Goal: Task Accomplishment & Management: Use online tool/utility

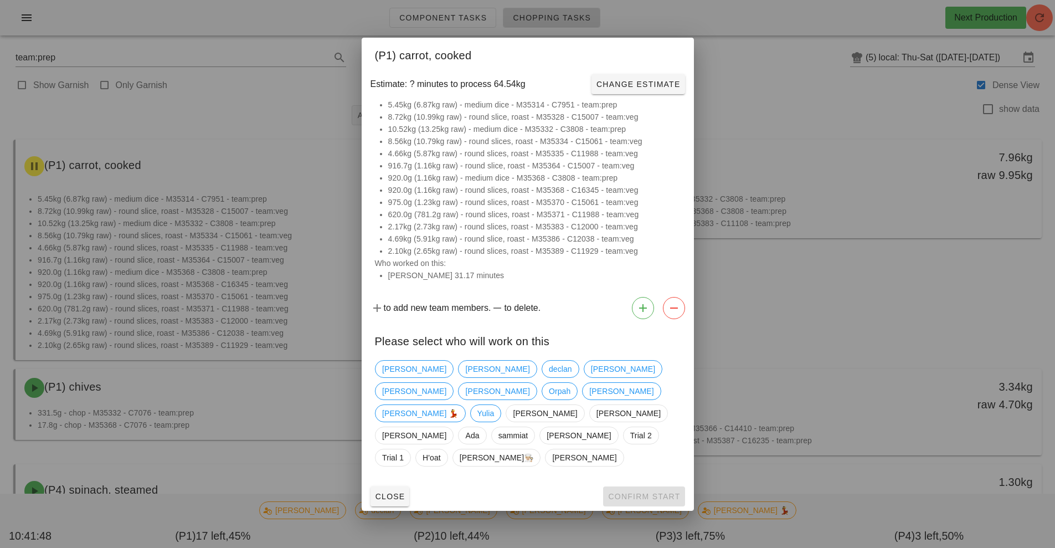
click at [195, 171] on div at bounding box center [527, 274] width 1055 height 548
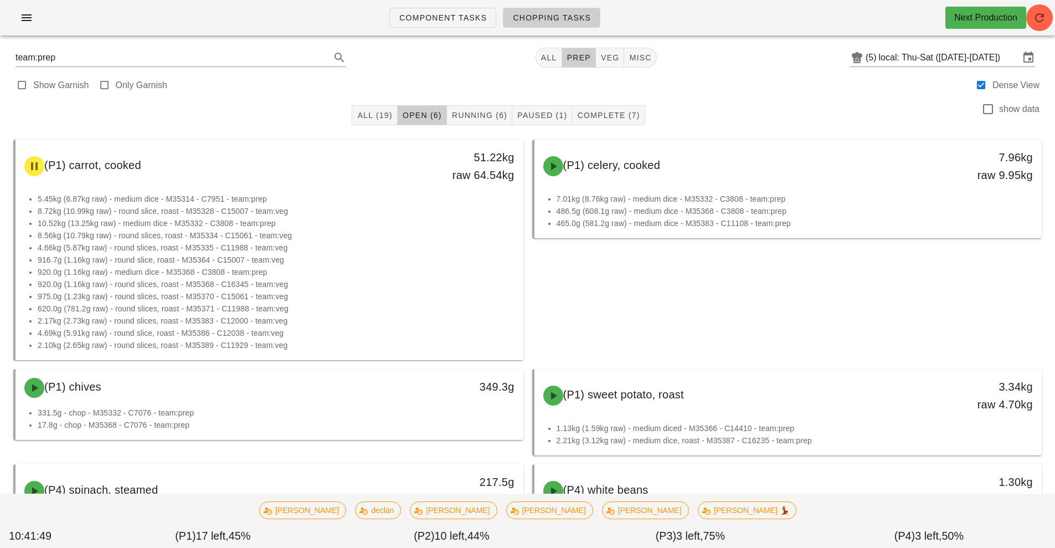
click at [514, 24] on link "Chopping Tasks" at bounding box center [551, 18] width 97 height 20
click at [408, 22] on span "Component Tasks" at bounding box center [443, 17] width 88 height 9
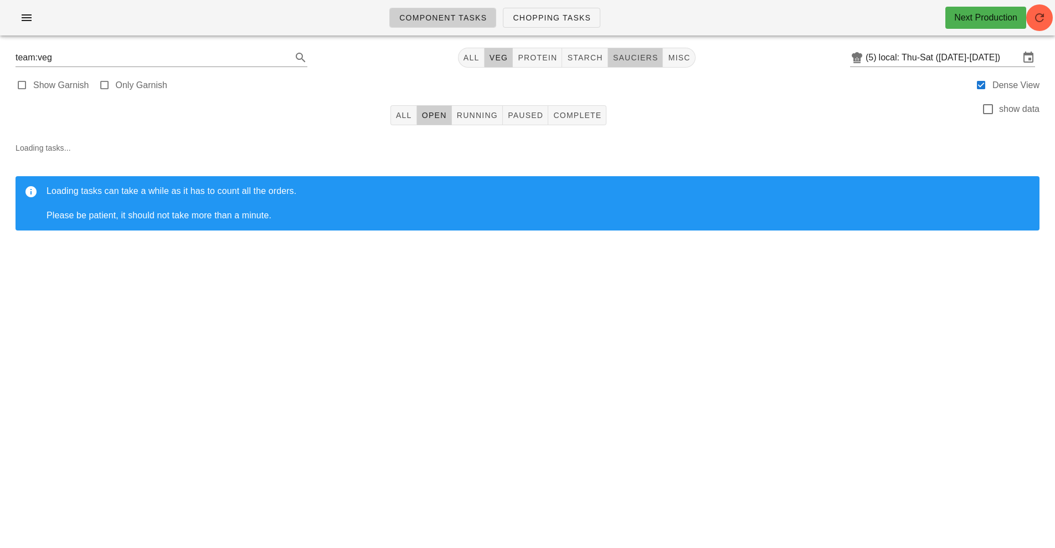
click at [624, 54] on span "sauciers" at bounding box center [635, 57] width 46 height 9
click at [585, 125] on button "Complete" at bounding box center [577, 115] width 58 height 20
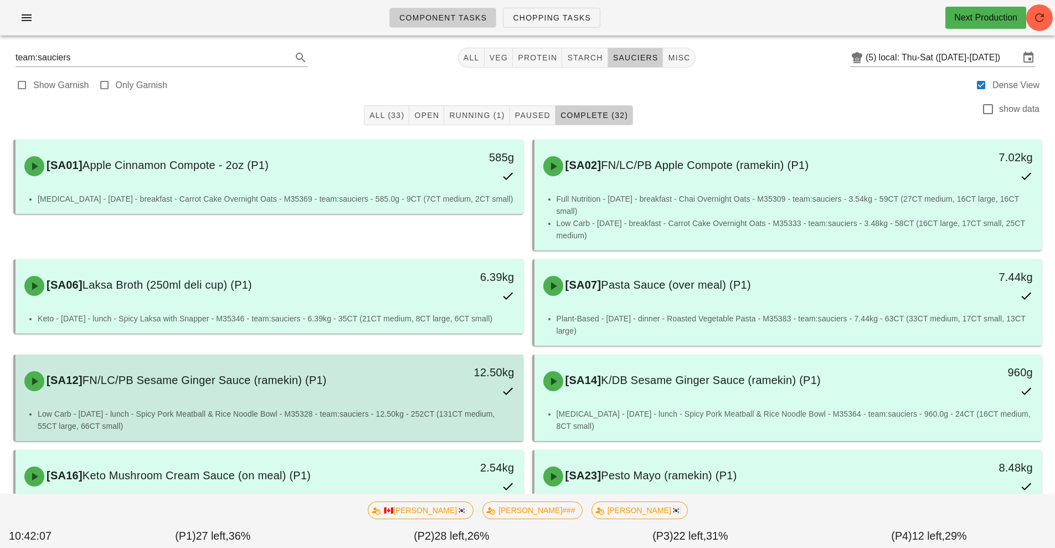
click at [444, 398] on div "12.50kg" at bounding box center [458, 381] width 126 height 49
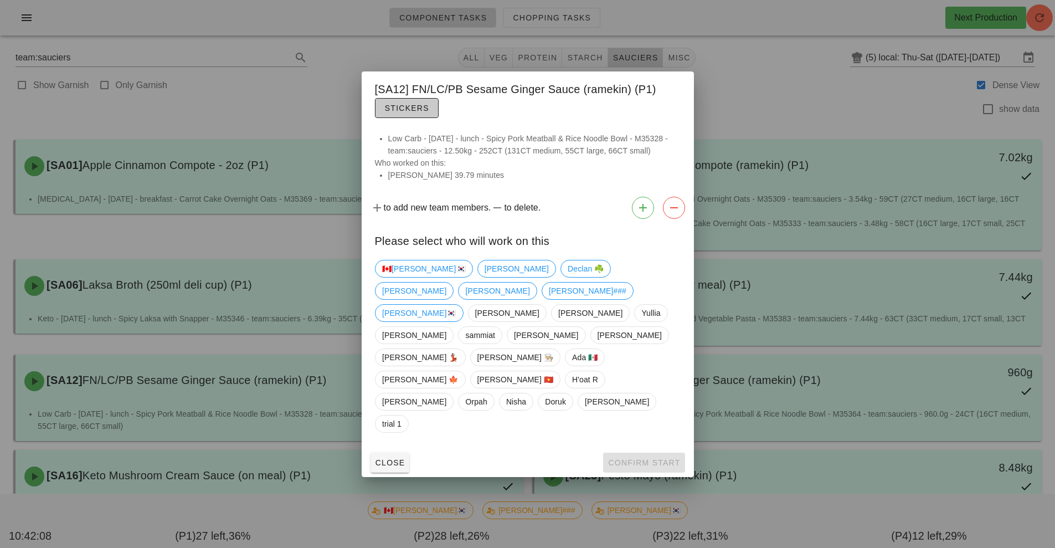
click at [415, 112] on span "Stickers" at bounding box center [406, 108] width 45 height 9
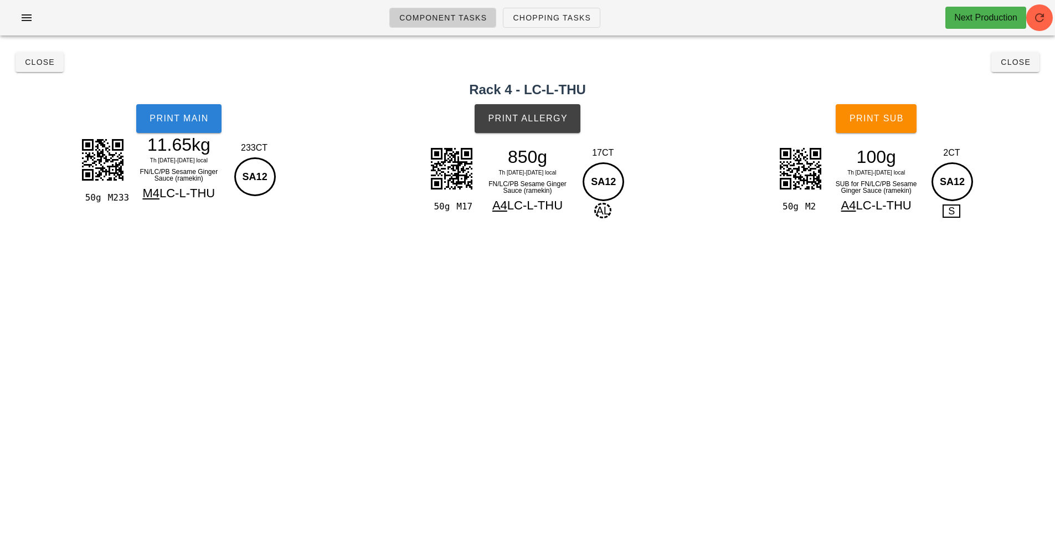
click at [208, 131] on button "Print Main" at bounding box center [178, 118] width 85 height 29
click at [207, 123] on button "Print Main" at bounding box center [178, 118] width 85 height 29
click at [159, 126] on button "Print Main" at bounding box center [178, 118] width 85 height 29
click at [1008, 59] on span "Close" at bounding box center [1015, 62] width 30 height 9
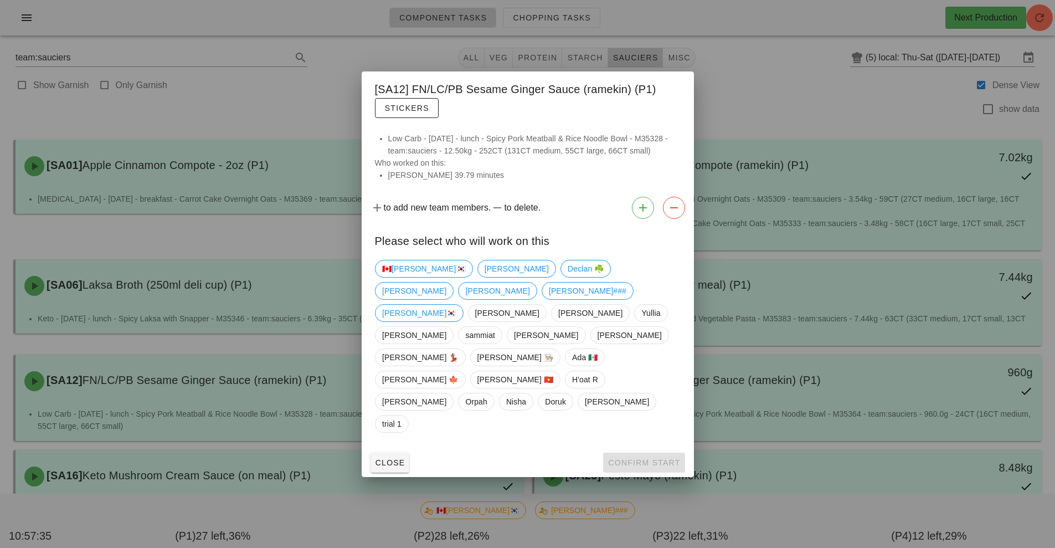
click at [882, 101] on div at bounding box center [527, 274] width 1055 height 548
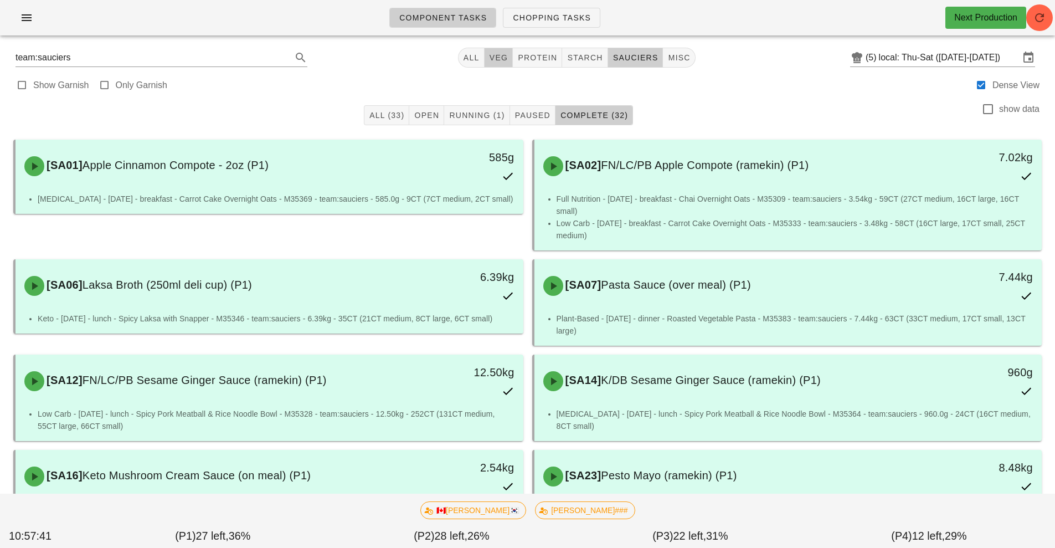
click at [506, 59] on span "veg" at bounding box center [498, 57] width 19 height 9
type input "team:veg"
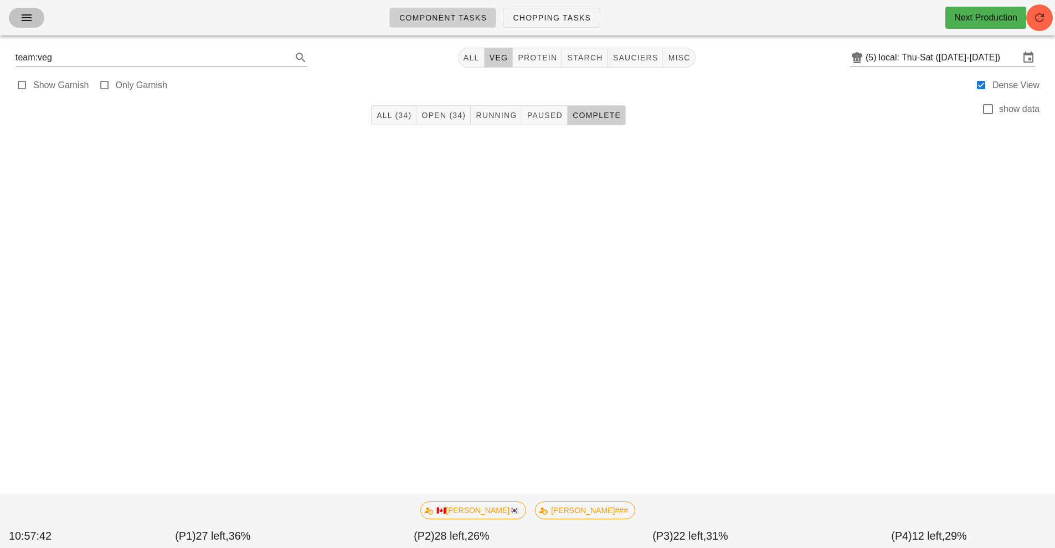
click at [18, 22] on span "button" at bounding box center [27, 17] width 18 height 13
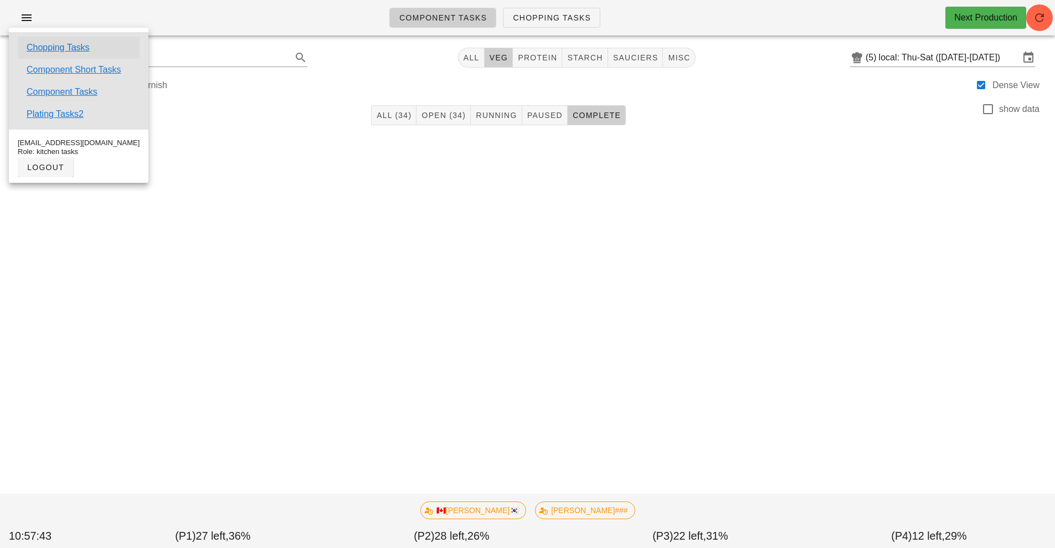
click at [71, 51] on link "Chopping Tasks" at bounding box center [58, 47] width 63 height 13
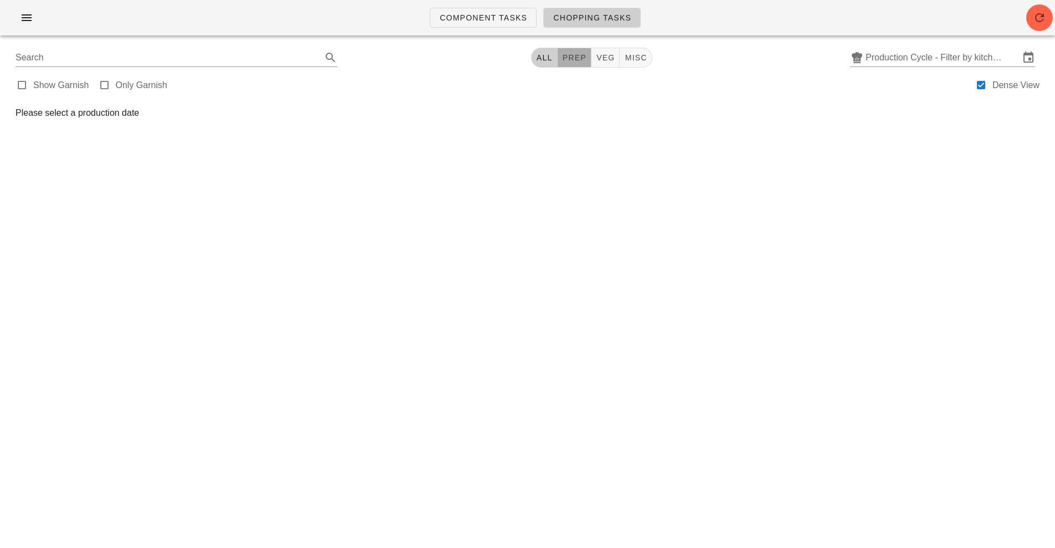
click at [570, 58] on span "prep" at bounding box center [574, 57] width 24 height 9
type input "team:prep"
click at [959, 59] on input "Production Cycle - Filter by kitchen production schedules" at bounding box center [942, 58] width 154 height 18
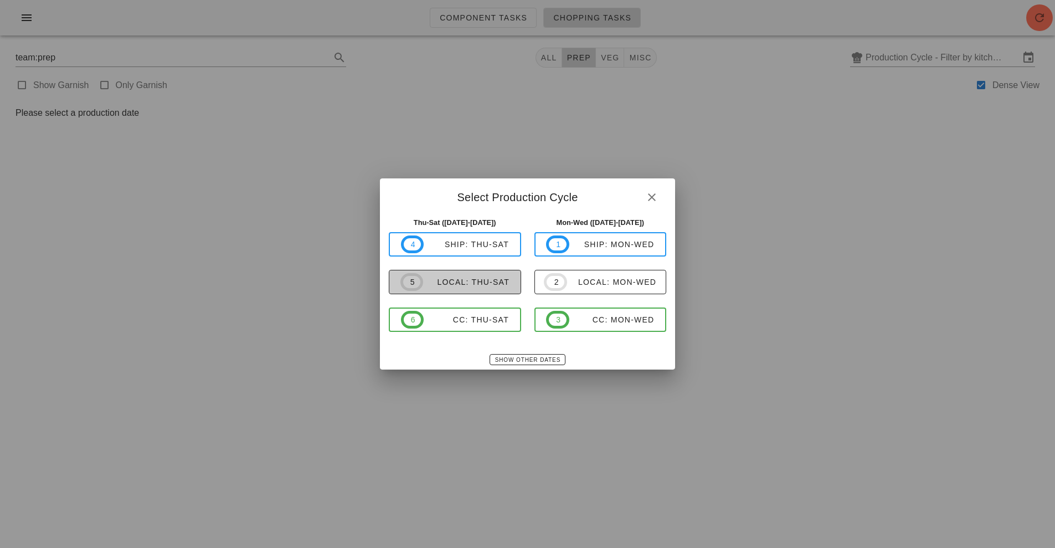
click at [477, 280] on div "local: Thu-Sat" at bounding box center [466, 281] width 86 height 9
type input "local: Thu-Sat ([DATE]-[DATE])"
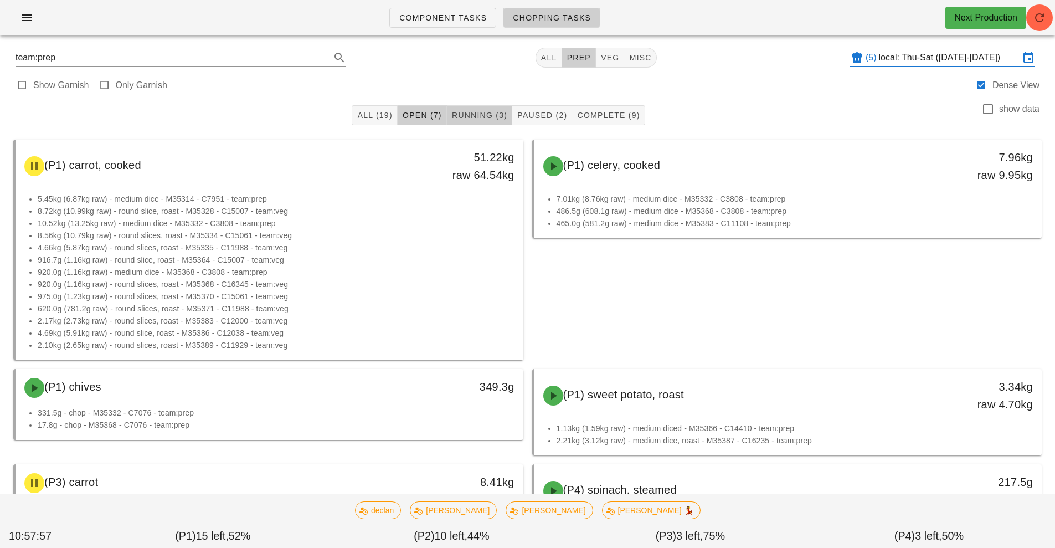
click at [473, 112] on span "Running (3)" at bounding box center [479, 115] width 56 height 9
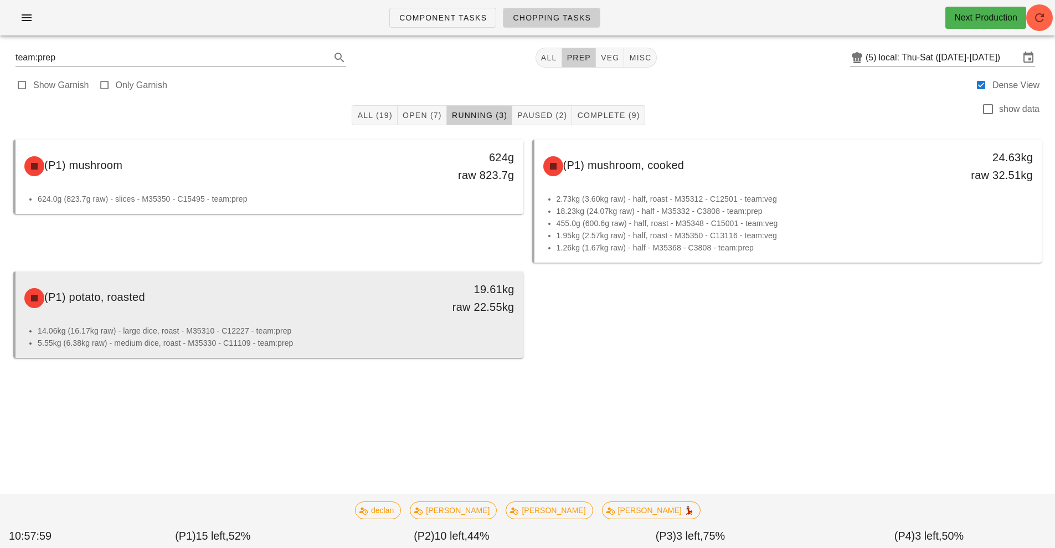
click at [444, 274] on div "19.61kg raw 22.55kg" at bounding box center [458, 298] width 126 height 49
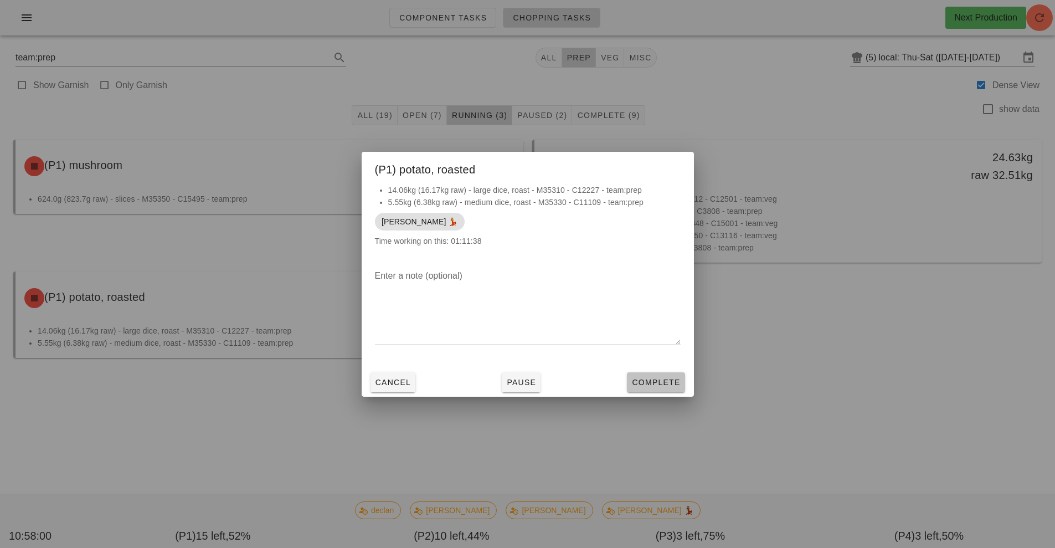
click at [653, 389] on button "Complete" at bounding box center [656, 382] width 58 height 20
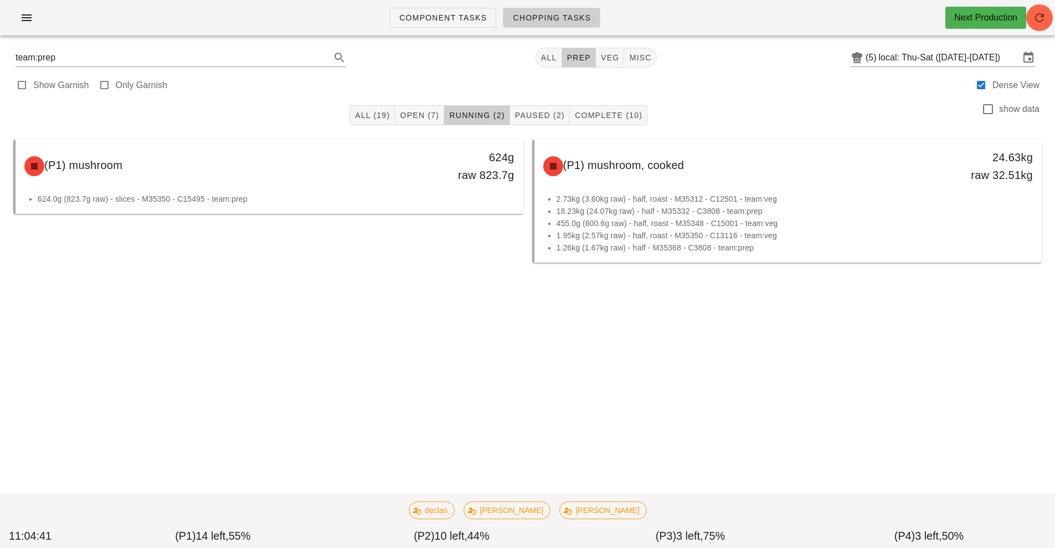
click at [488, 331] on div "All (19) Open (7) Running (2) Paused (2) Complete (10) show data (P1) mushroom …" at bounding box center [528, 217] width 1042 height 240
click at [458, 329] on div "All (19) Open (7) Running (2) Paused (2) Complete (10) show data (P1) mushroom …" at bounding box center [528, 217] width 1042 height 240
click at [541, 117] on span "Paused (2)" at bounding box center [539, 115] width 50 height 9
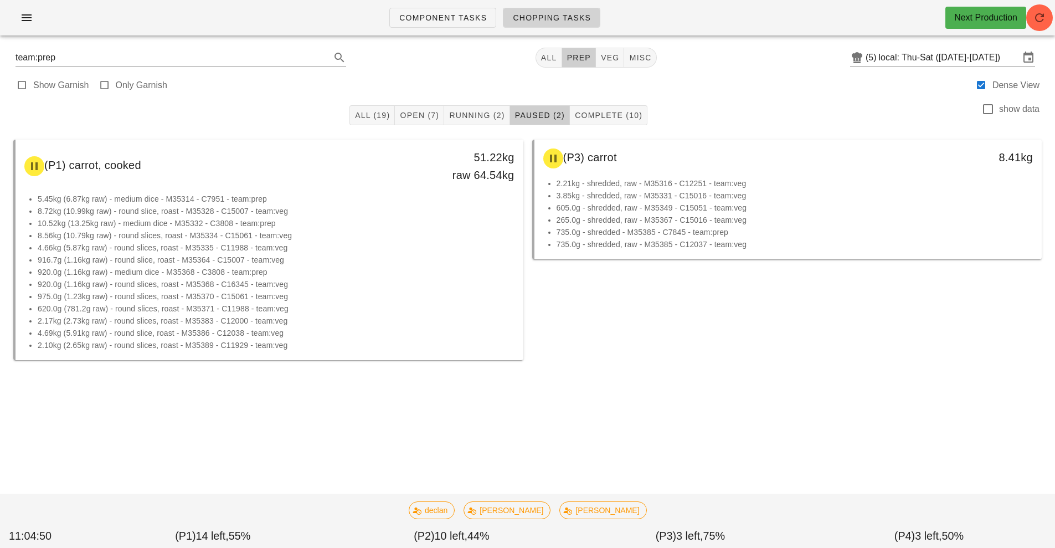
click at [549, 15] on span "Chopping Tasks" at bounding box center [551, 17] width 79 height 9
click at [419, 116] on span "Open (7)" at bounding box center [419, 115] width 40 height 9
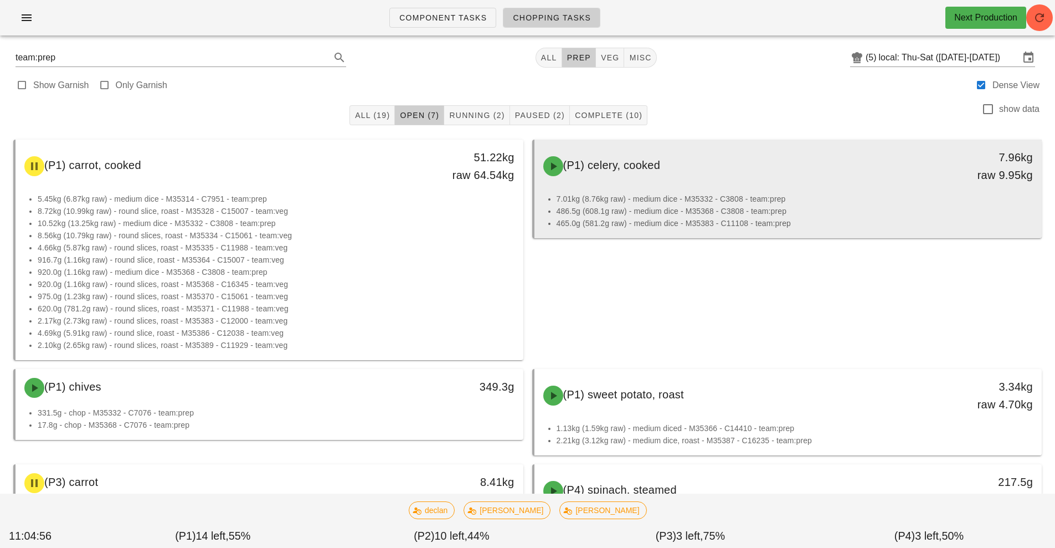
click at [702, 214] on li "486.5g (608.1g raw) - medium dice - M35368 - C3808 - team:prep" at bounding box center [795, 211] width 477 height 12
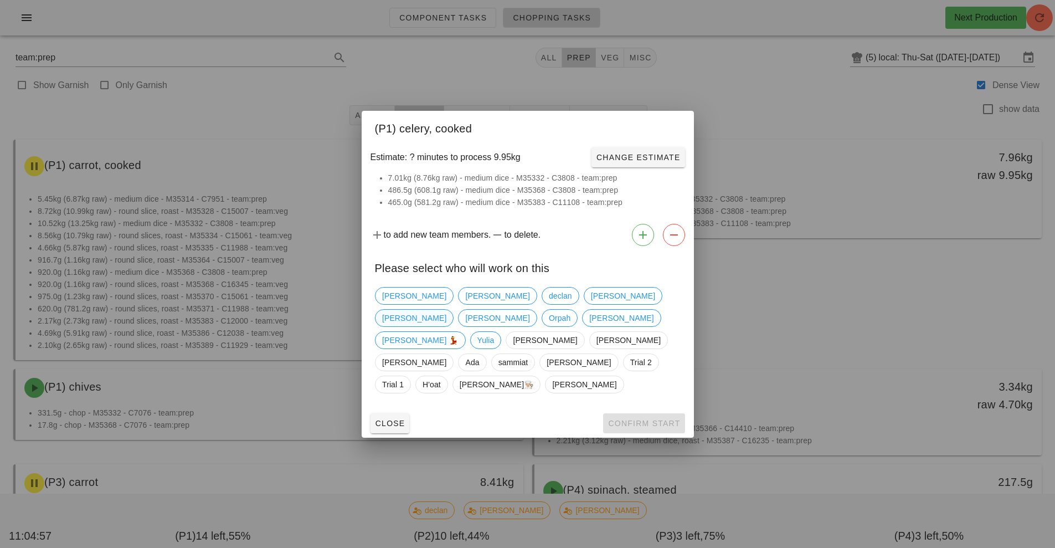
click at [446, 317] on span "[PERSON_NAME]" at bounding box center [414, 318] width 64 height 17
click at [648, 413] on button "Confirm Start" at bounding box center [643, 423] width 81 height 20
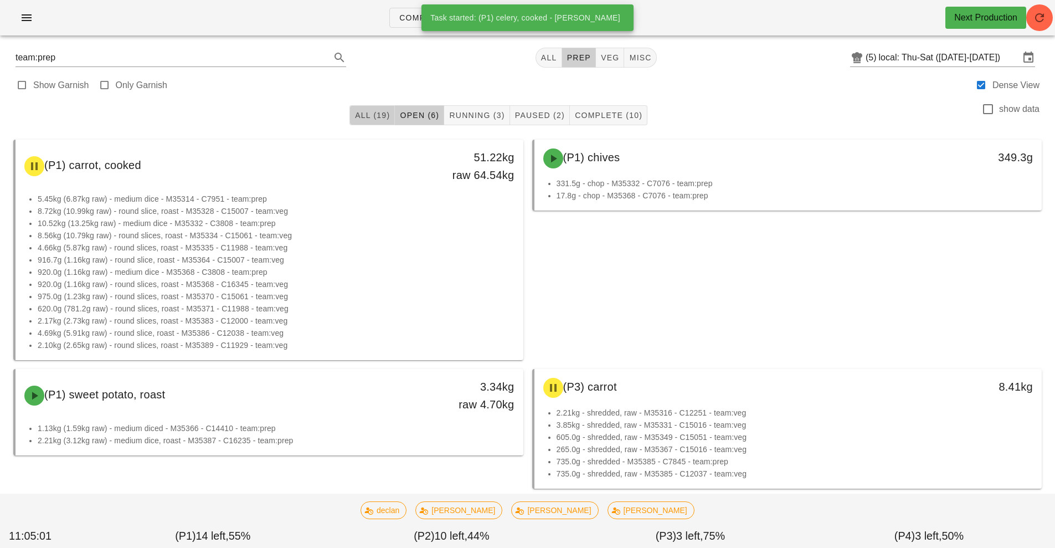
click at [367, 116] on span "All (19)" at bounding box center [371, 115] width 35 height 9
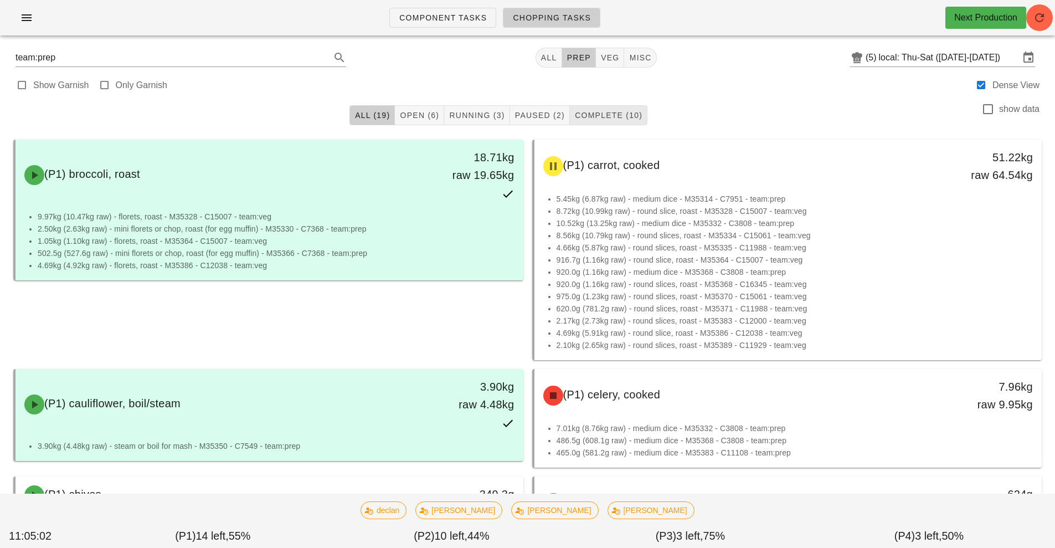
click at [609, 114] on span "Complete (10)" at bounding box center [608, 115] width 68 height 9
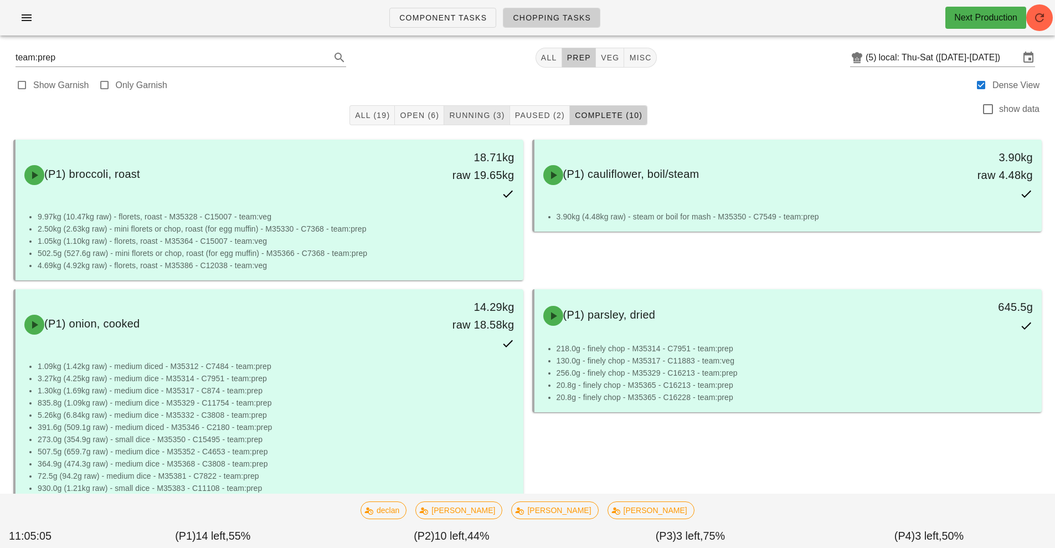
click at [482, 116] on span "Running (3)" at bounding box center [477, 115] width 56 height 9
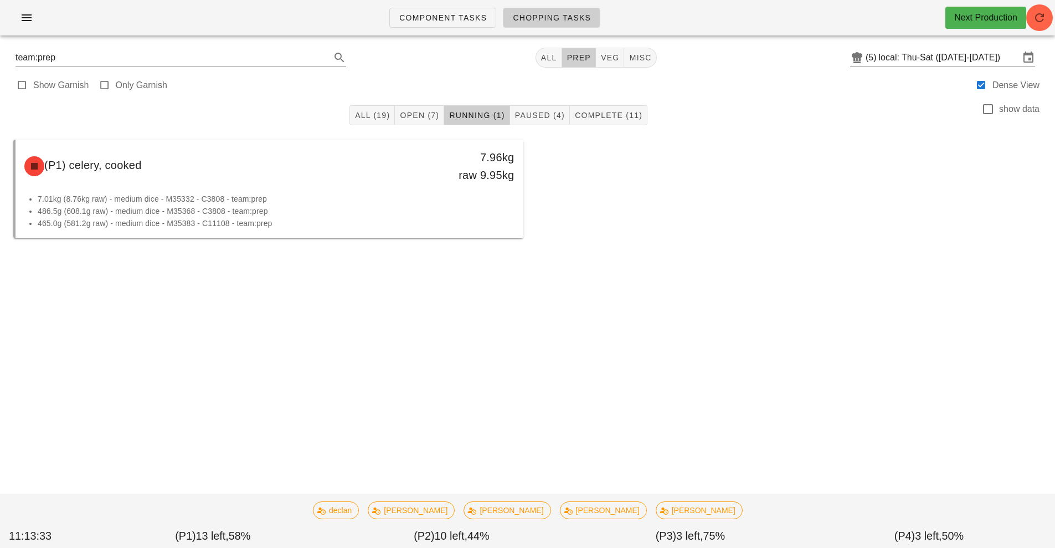
click at [930, 409] on div "Component Tasks Chopping Tasks Next Production team:prep All prep veg misc (5) …" at bounding box center [527, 274] width 1055 height 548
click at [426, 118] on span "Open (7)" at bounding box center [419, 115] width 40 height 9
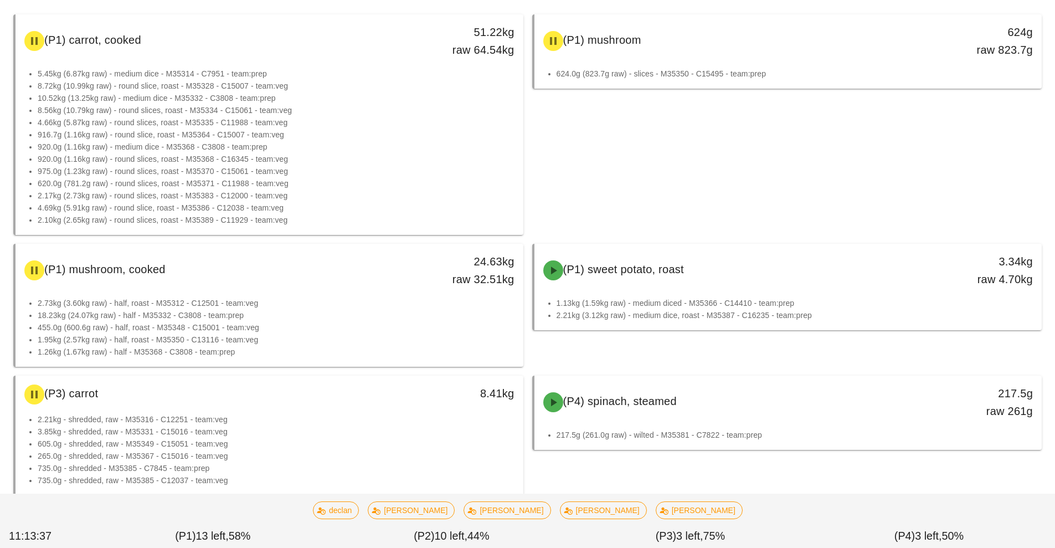
scroll to position [130, 0]
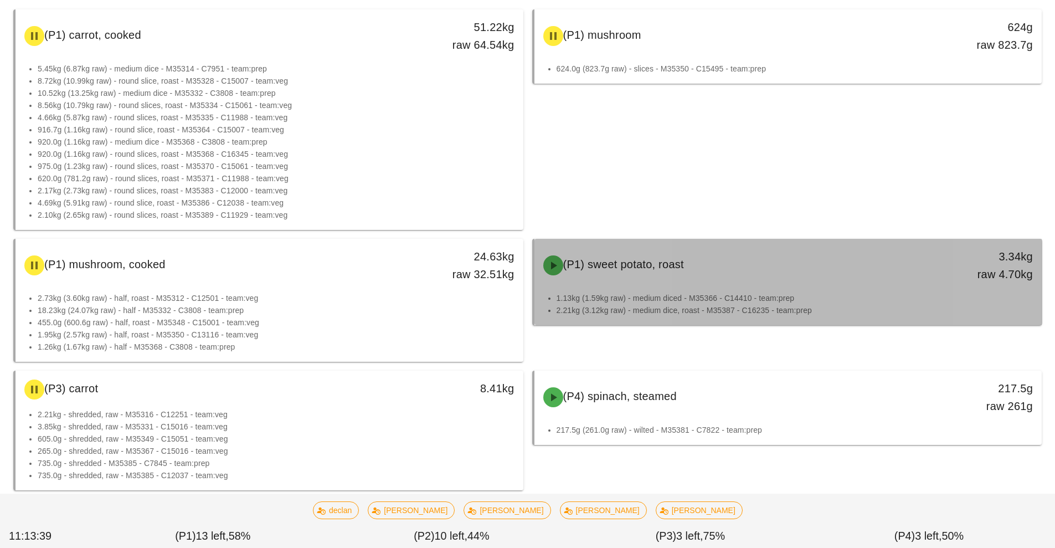
click at [934, 290] on div "(P1) sweet potato, roast 3.34kg raw 4.70kg" at bounding box center [788, 265] width 508 height 53
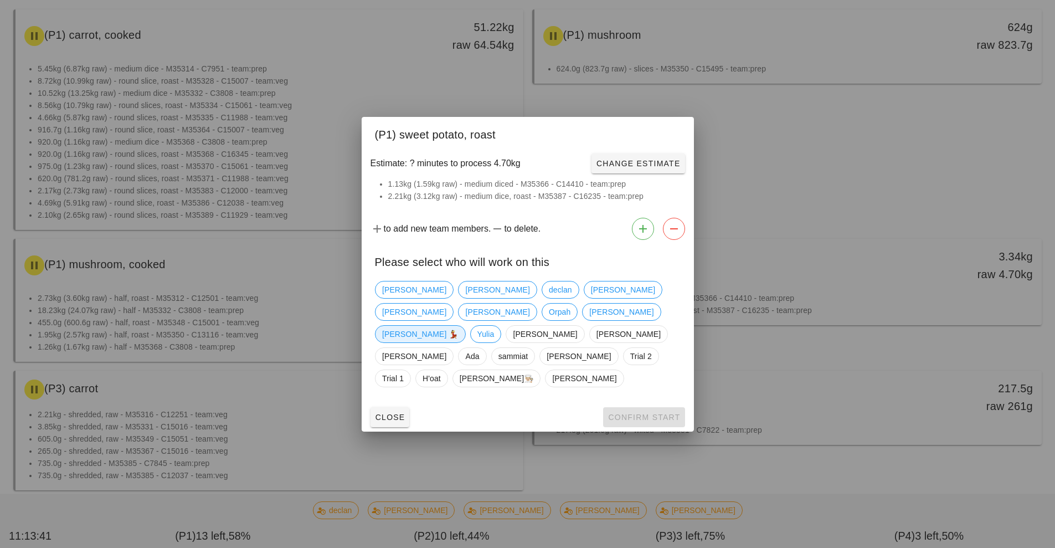
click at [445, 338] on span "Ruth 💃" at bounding box center [420, 334] width 76 height 17
click at [648, 407] on button "Confirm Start" at bounding box center [643, 417] width 81 height 20
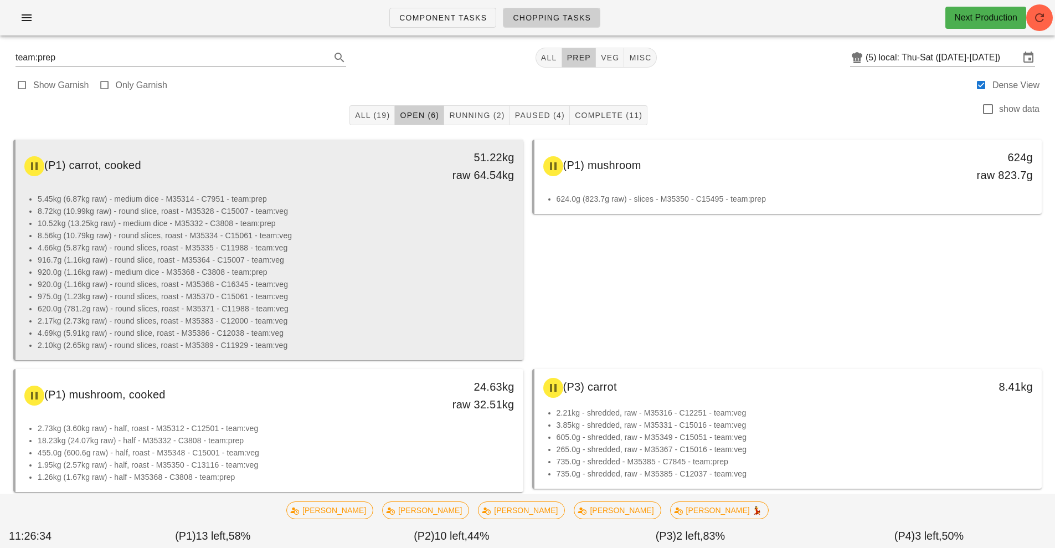
click at [411, 306] on li "620.0g (781.2g raw) - round slices, roast - M35371 - C11988 - team:veg" at bounding box center [276, 308] width 477 height 12
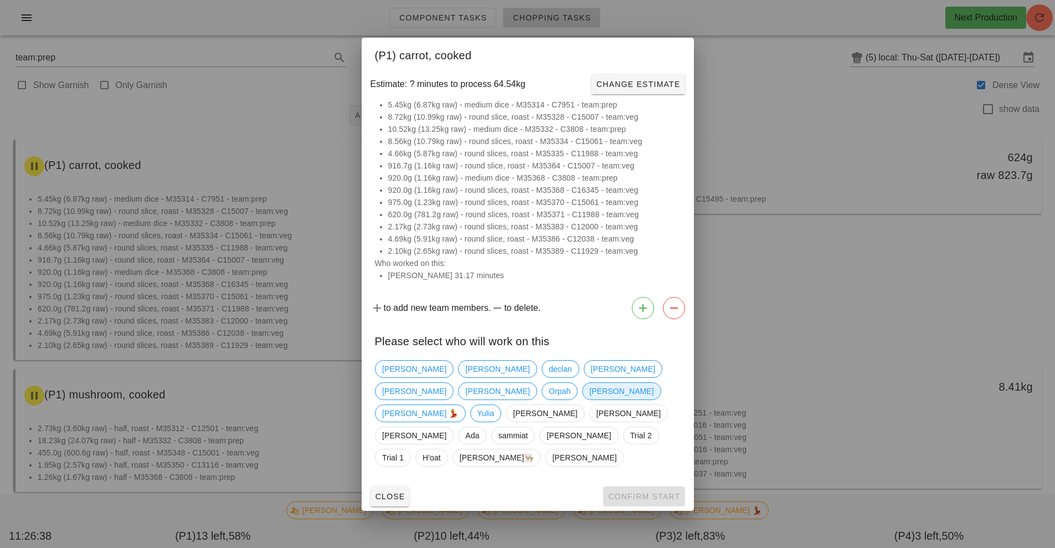
click at [582, 400] on span "Peter" at bounding box center [621, 391] width 79 height 18
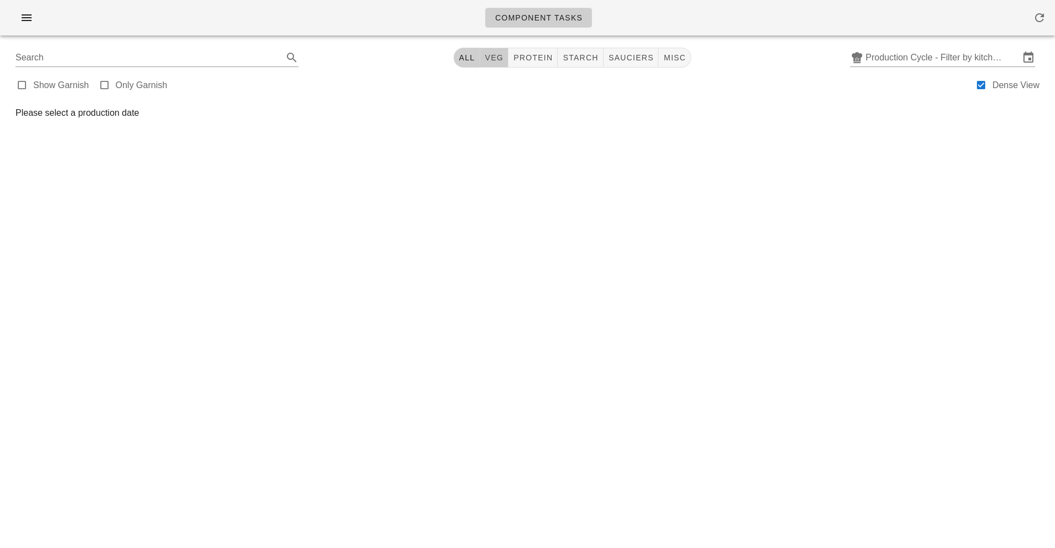
click at [490, 64] on button "veg" at bounding box center [494, 58] width 29 height 20
type input "team:veg"
click at [21, 19] on icon "button" at bounding box center [26, 17] width 13 height 13
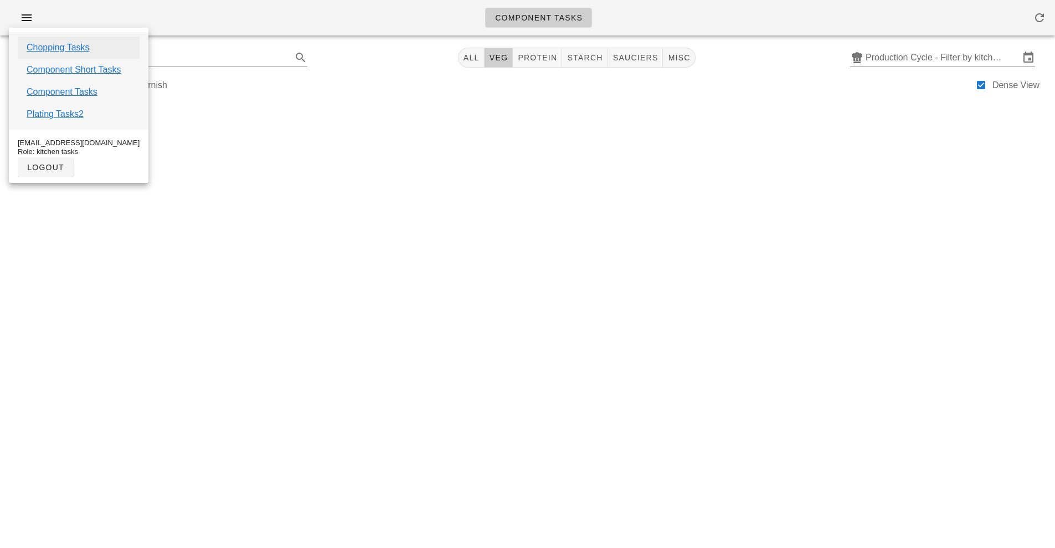
click at [56, 48] on link "Chopping Tasks" at bounding box center [58, 47] width 63 height 13
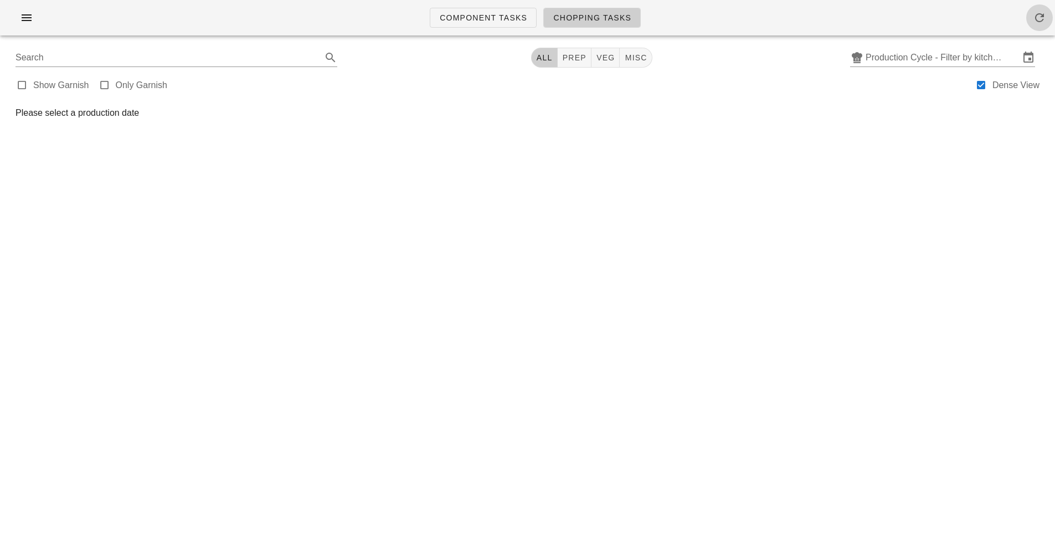
click at [1046, 22] on span "button" at bounding box center [1039, 17] width 27 height 13
click at [574, 67] on button "prep" at bounding box center [575, 58] width 34 height 20
type input "team:prep"
click at [936, 53] on input "Production Cycle - Filter by kitchen production schedules" at bounding box center [942, 58] width 154 height 18
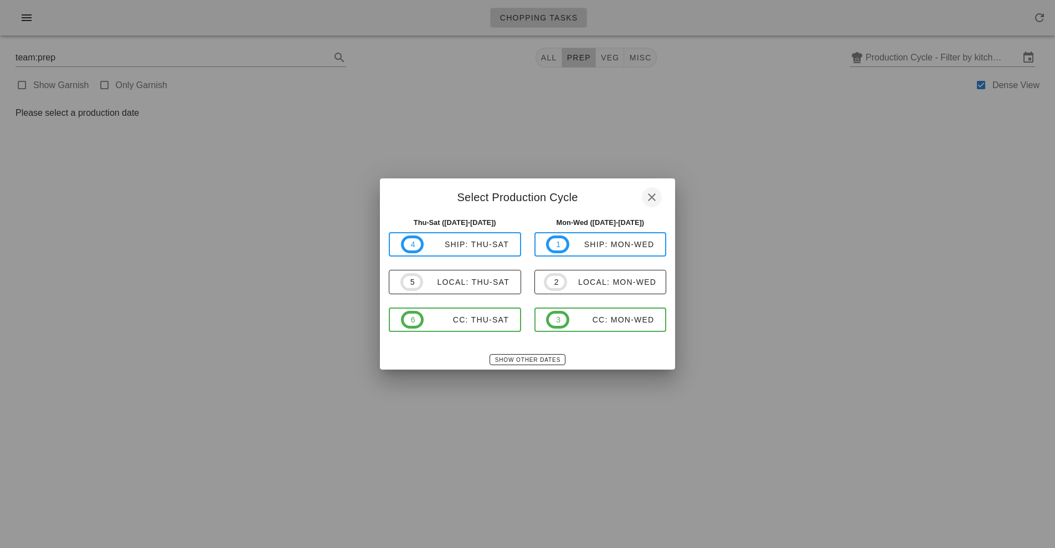
click at [653, 196] on icon "button" at bounding box center [651, 196] width 13 height 13
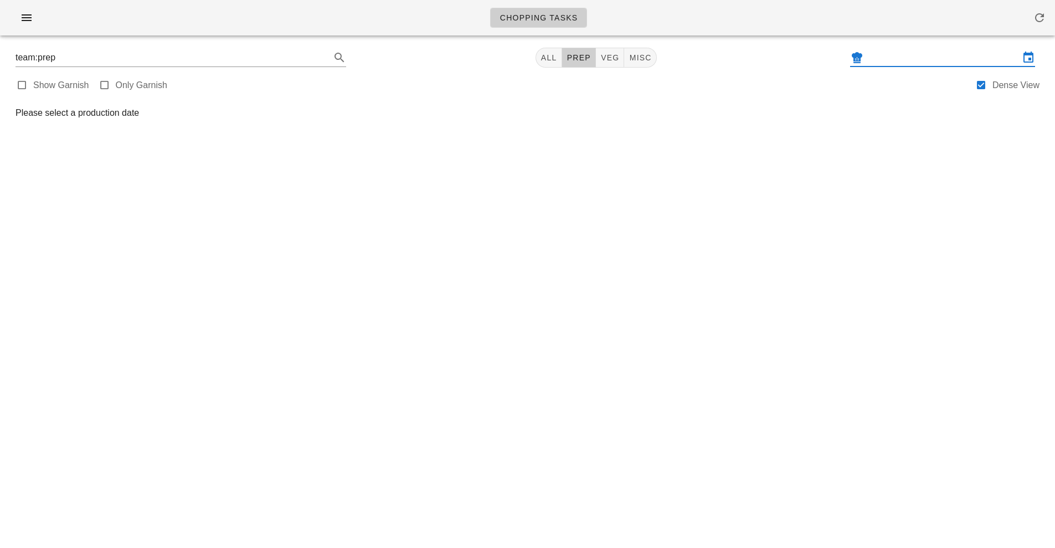
click at [961, 431] on div "Chopping Tasks team:prep All prep veg misc Show Garnish Only Garnish Dense View…" at bounding box center [527, 274] width 1055 height 548
click at [958, 442] on div "Chopping Tasks team:prep All prep veg misc Production Cycle - Filter by kitchen…" at bounding box center [527, 274] width 1055 height 548
click at [960, 422] on div "Chopping Tasks team:prep All prep veg misc Production Cycle - Filter by kitchen…" at bounding box center [527, 274] width 1055 height 548
click at [956, 415] on div "Chopping Tasks team:prep All prep veg misc Production Cycle - Filter by kitchen…" at bounding box center [527, 274] width 1055 height 548
click at [936, 57] on input "Production Cycle - Filter by kitchen production schedules" at bounding box center [942, 58] width 154 height 18
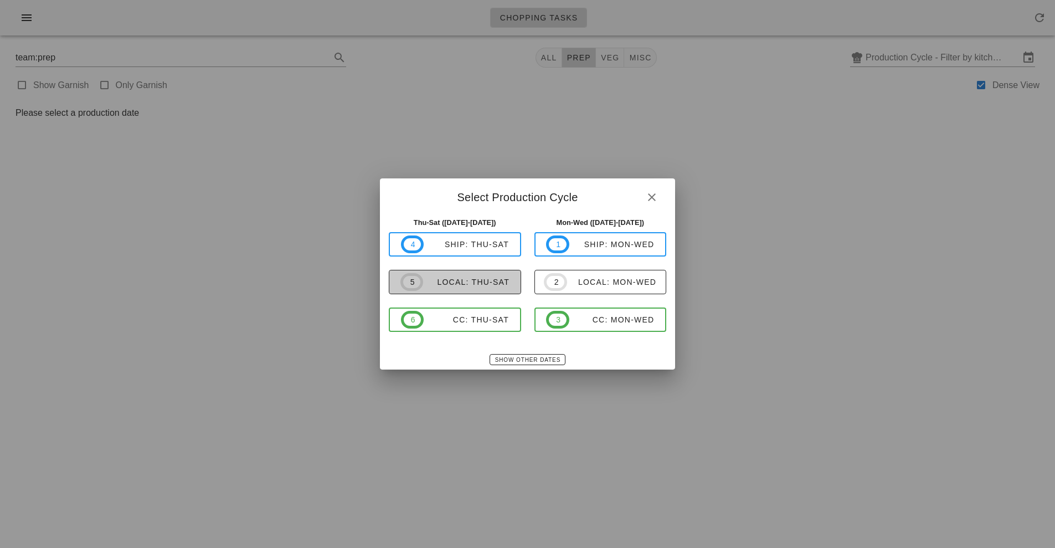
click at [476, 279] on div "local: Thu-Sat" at bounding box center [466, 281] width 86 height 9
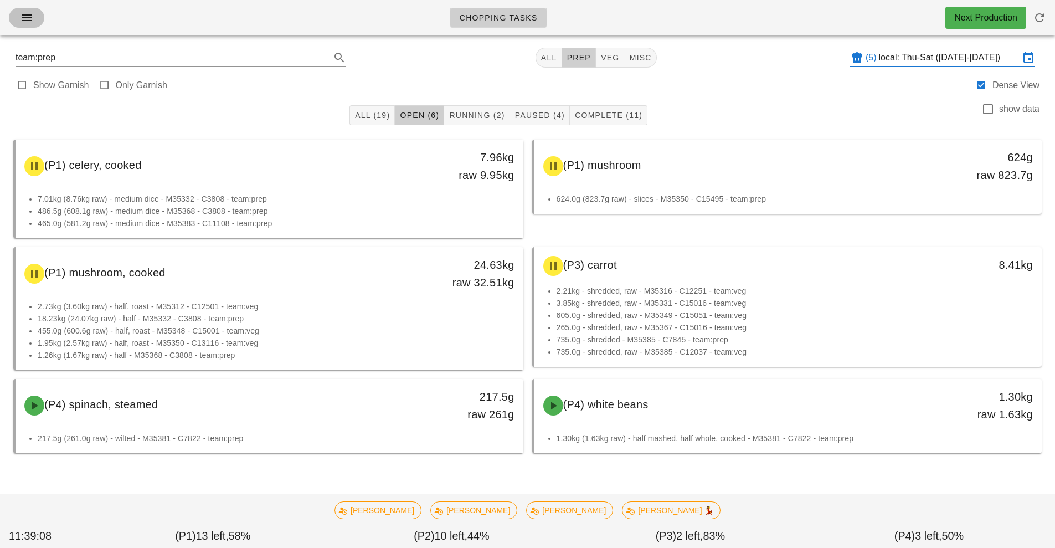
click at [16, 16] on button "button" at bounding box center [26, 18] width 35 height 20
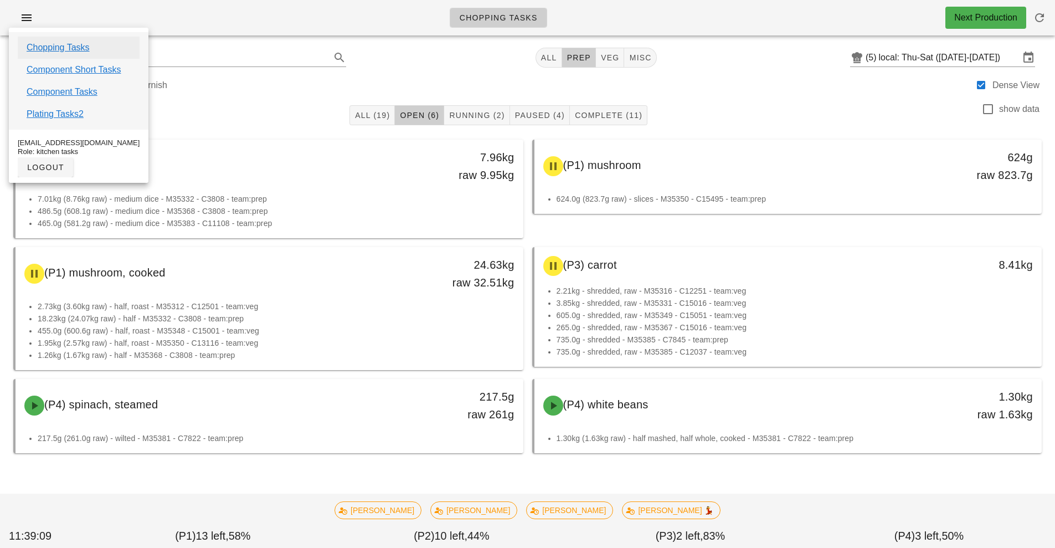
click at [84, 45] on link "Chopping Tasks" at bounding box center [58, 47] width 63 height 13
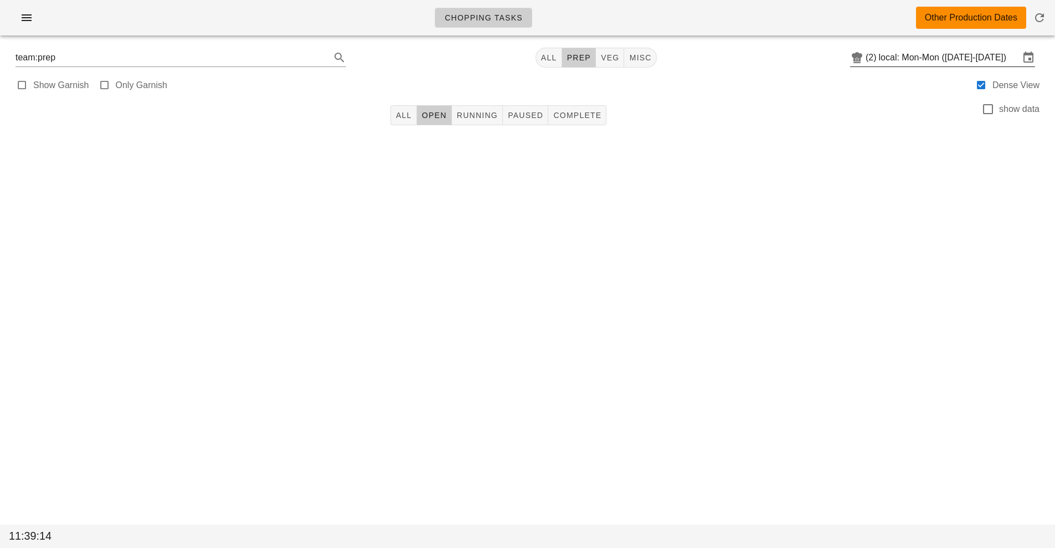
click at [956, 54] on input "local: Mon-Mon (Sep 1-Sep 1)" at bounding box center [949, 58] width 141 height 18
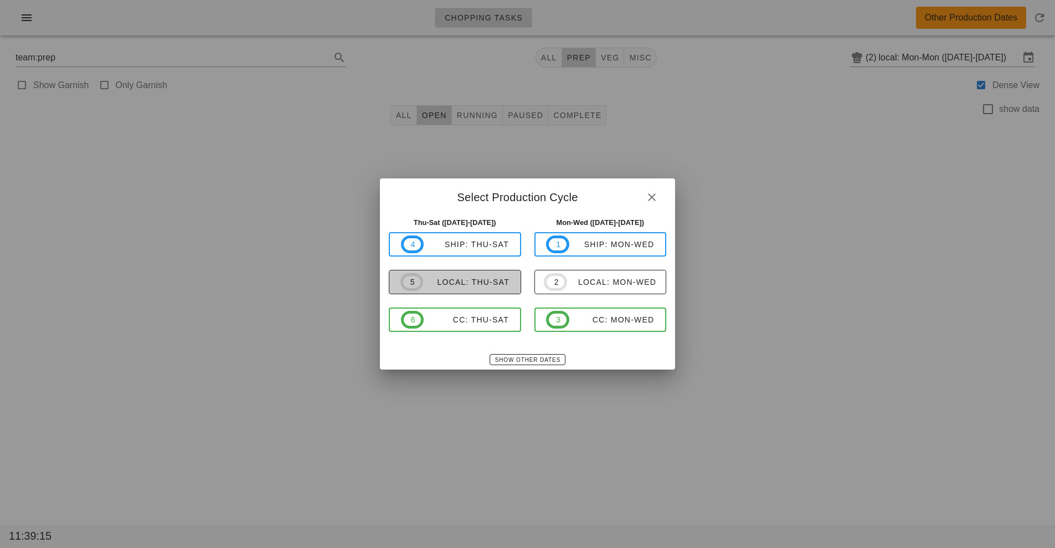
click at [472, 276] on span "5 local: Thu-Sat" at bounding box center [454, 282] width 109 height 18
type input "local: Thu-Sat ([DATE]-[DATE])"
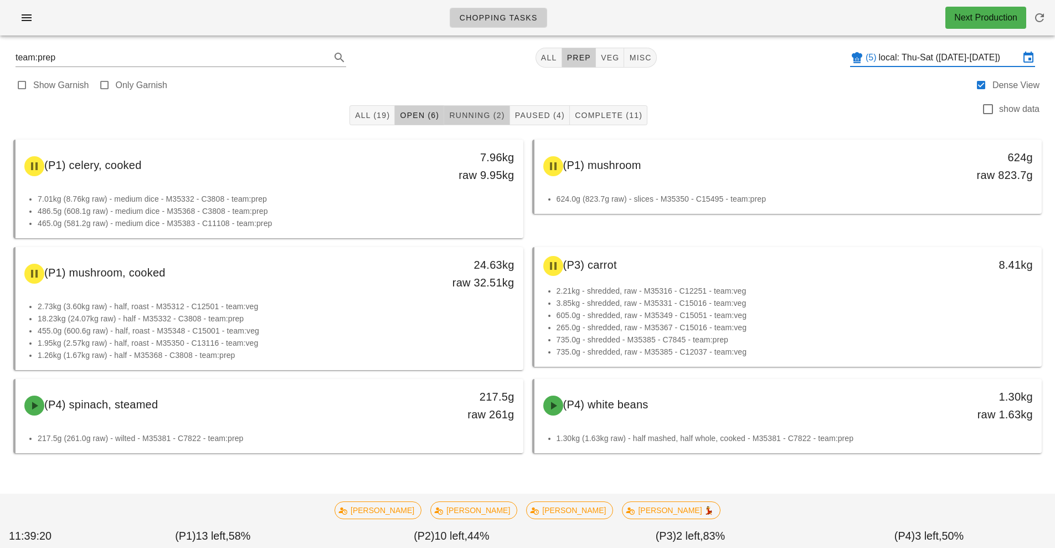
click at [481, 118] on span "Running (2)" at bounding box center [477, 115] width 56 height 9
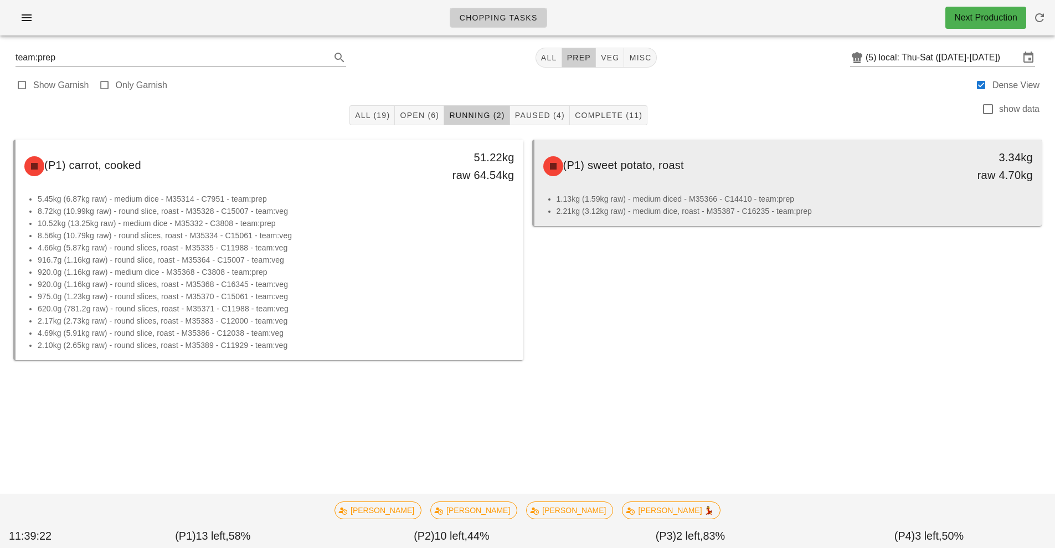
click at [957, 183] on div "3.34kg raw 4.70kg" at bounding box center [976, 165] width 112 height 35
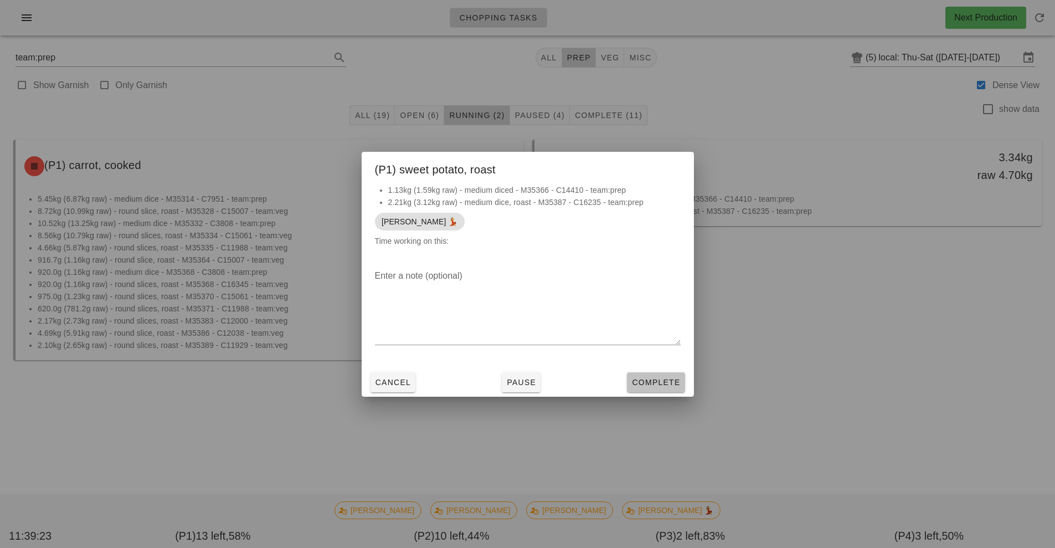
click at [667, 390] on button "Complete" at bounding box center [656, 382] width 58 height 20
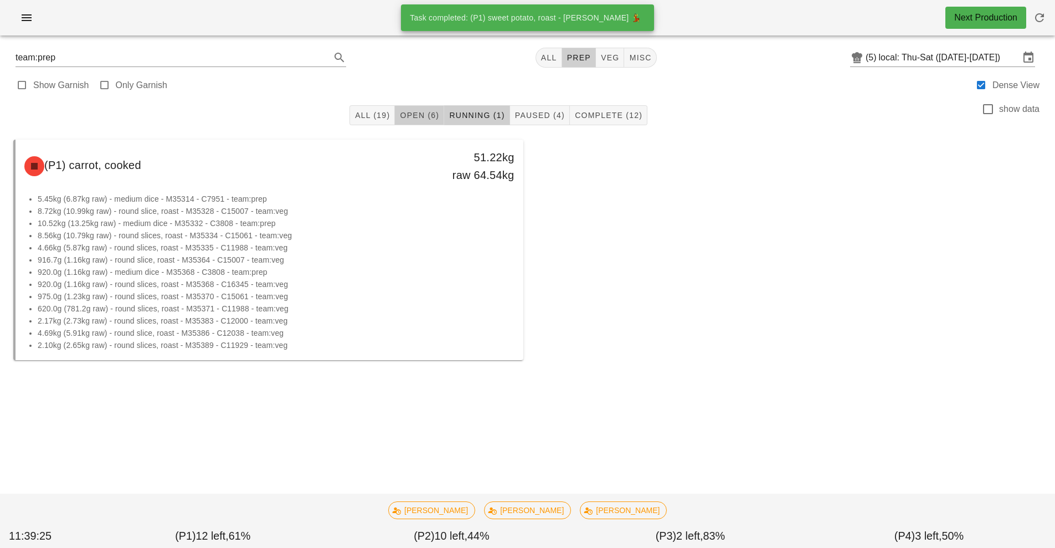
click at [422, 109] on button "Open (6)" at bounding box center [419, 115] width 49 height 20
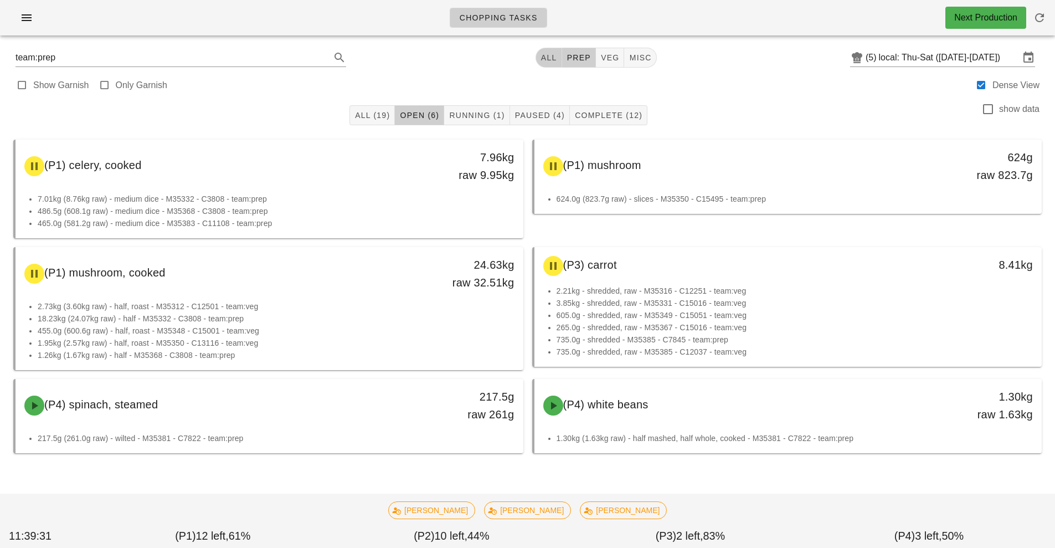
click at [553, 54] on span "All" at bounding box center [548, 57] width 17 height 9
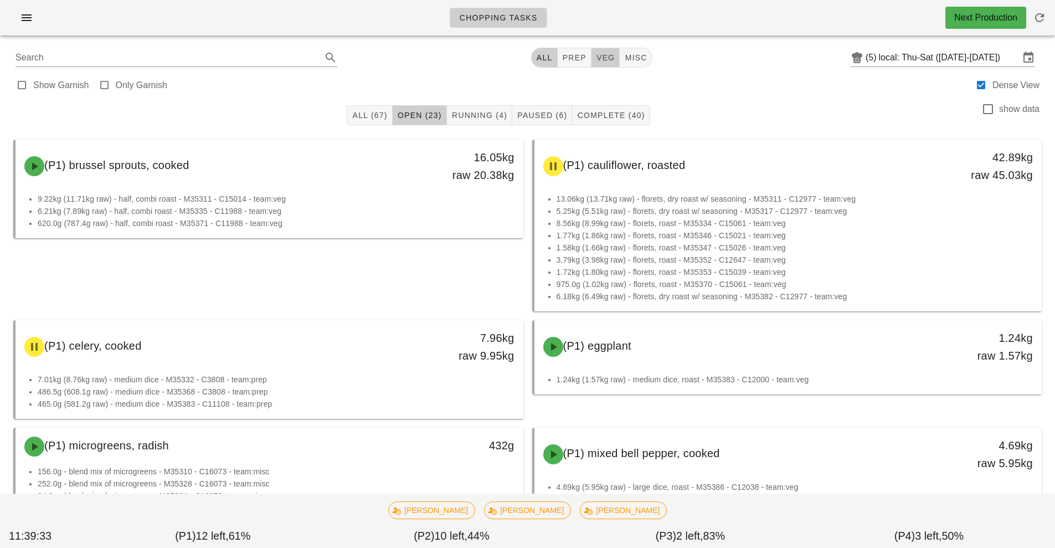
click at [607, 56] on span "veg" at bounding box center [605, 57] width 19 height 9
type input "team:veg"
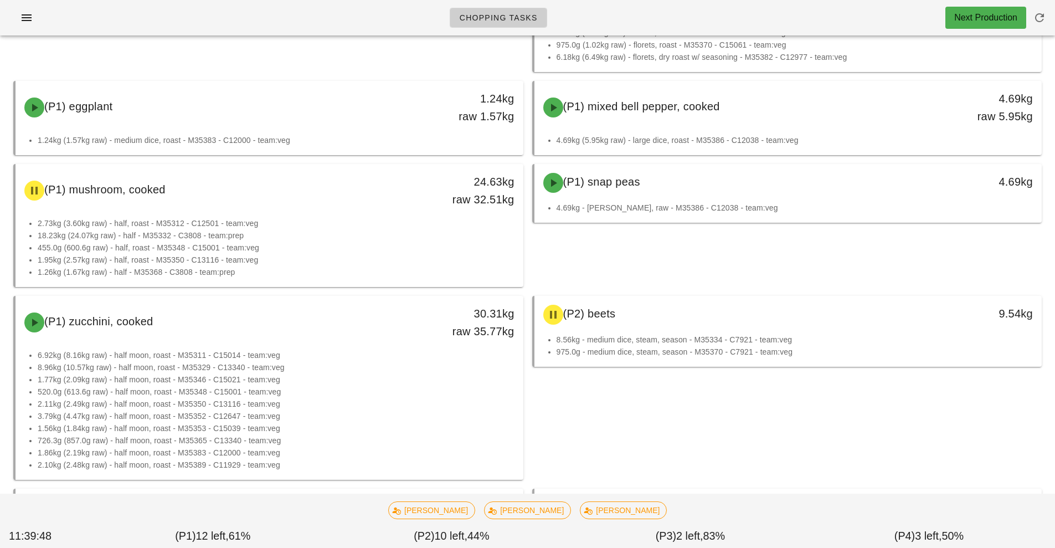
scroll to position [239, 0]
click at [1031, 21] on span "button" at bounding box center [1039, 17] width 27 height 13
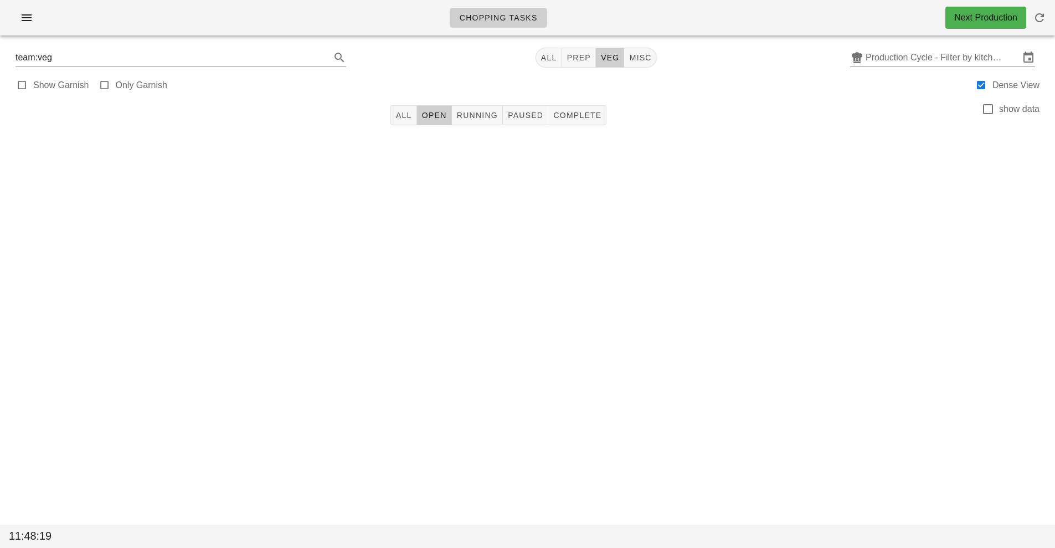
click at [996, 24] on div "Next Production" at bounding box center [985, 17] width 63 height 13
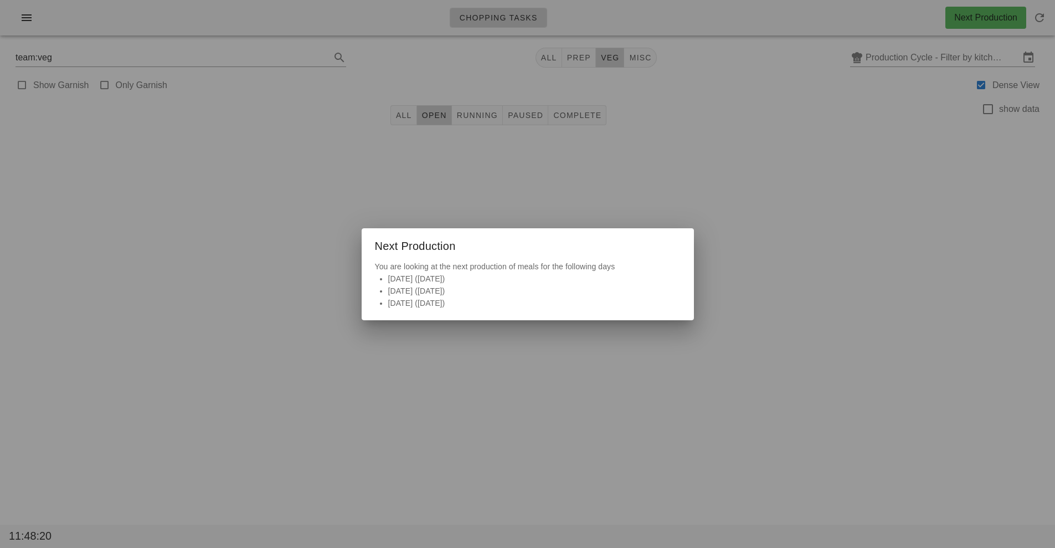
click at [840, 189] on div at bounding box center [527, 274] width 1055 height 548
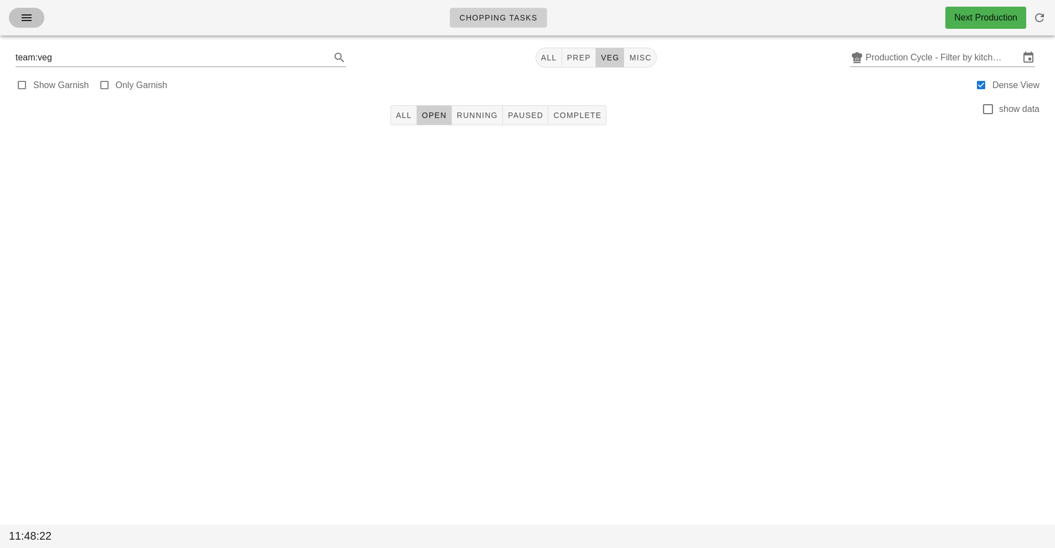
click at [26, 21] on icon "button" at bounding box center [26, 17] width 13 height 13
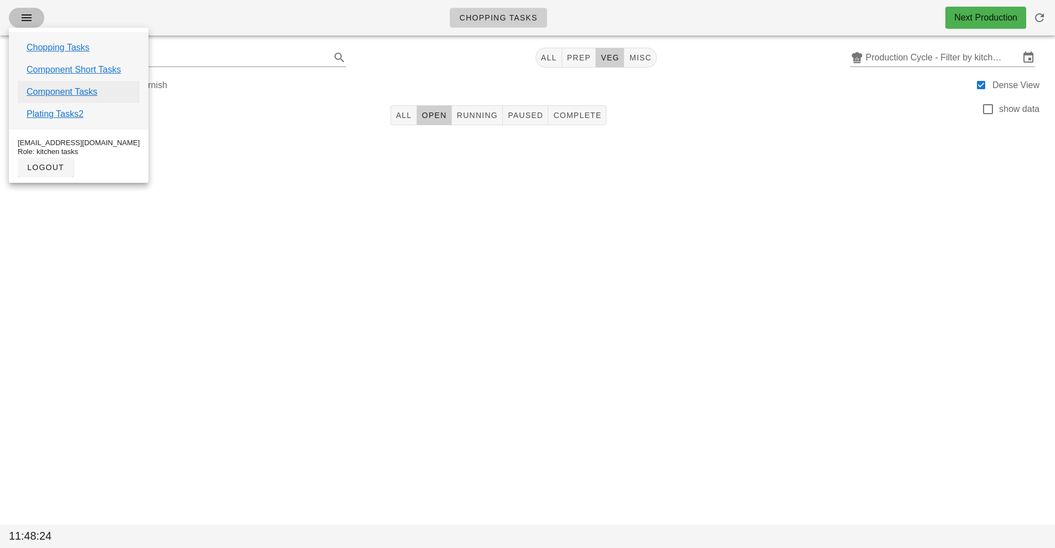
click at [76, 94] on link "Component Tasks" at bounding box center [62, 91] width 71 height 13
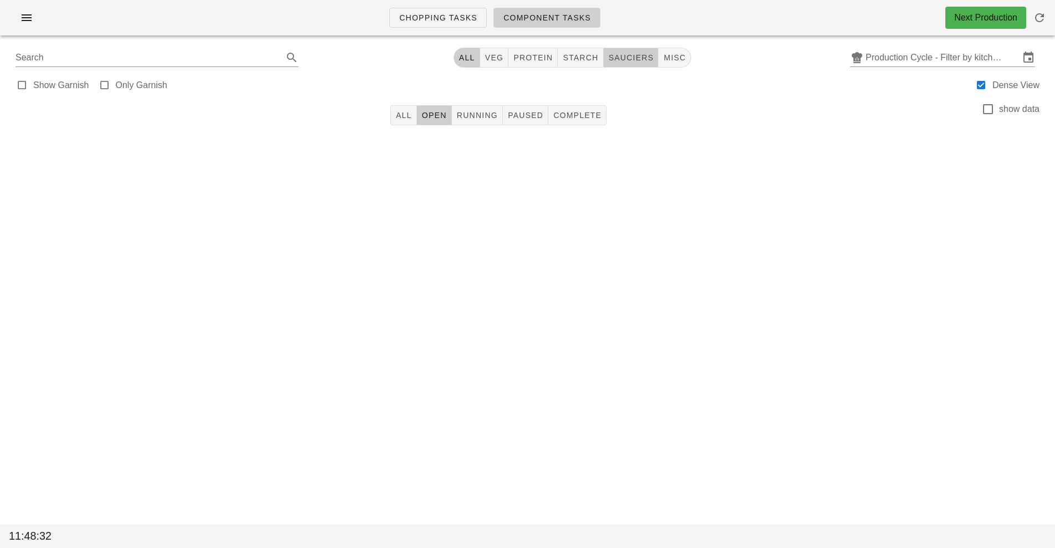
click at [632, 61] on span "sauciers" at bounding box center [631, 57] width 46 height 9
type input "team:sauciers"
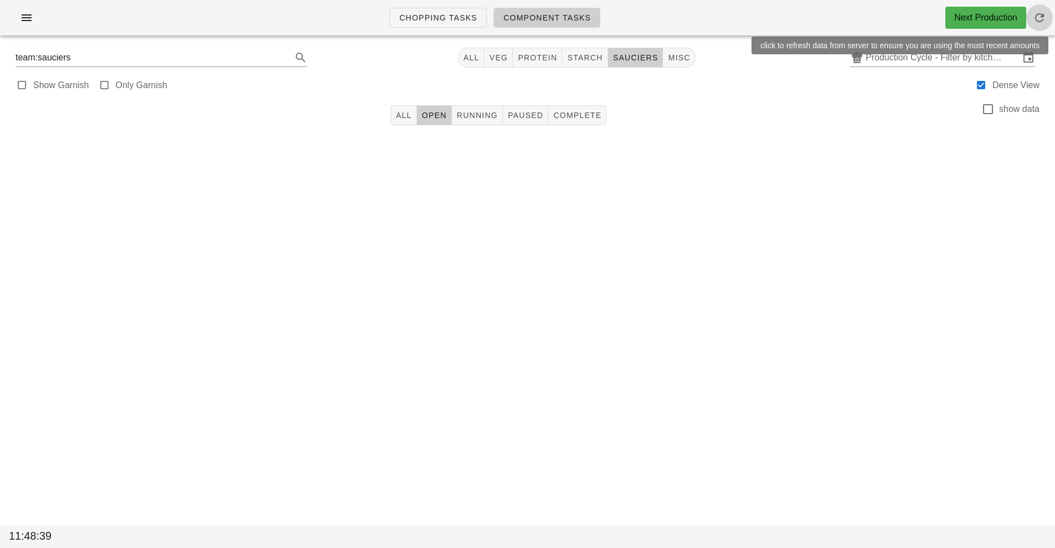
click at [1036, 20] on icon "button" at bounding box center [1039, 17] width 13 height 13
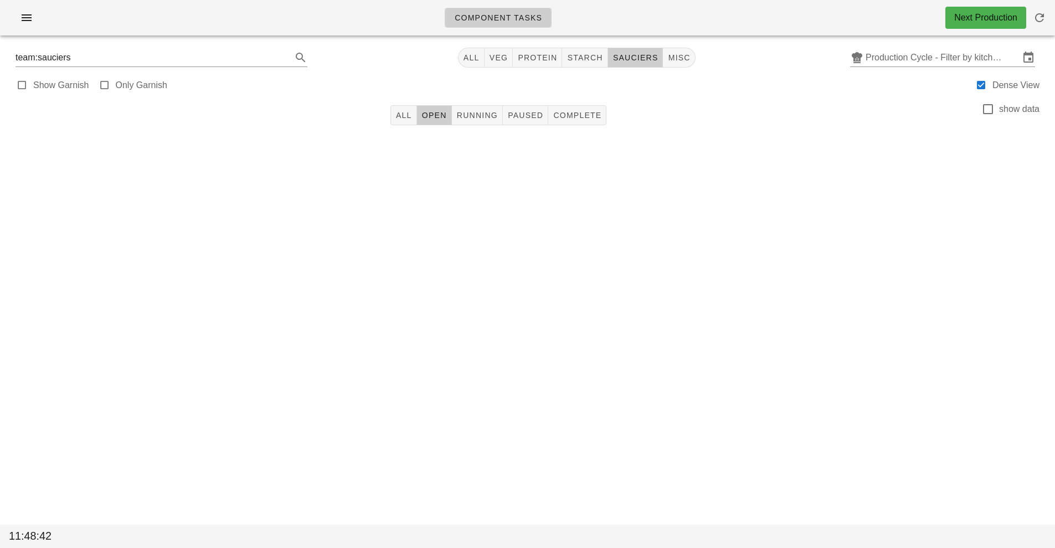
click at [641, 59] on span "sauciers" at bounding box center [635, 57] width 46 height 9
click at [31, 14] on icon "button" at bounding box center [26, 17] width 13 height 13
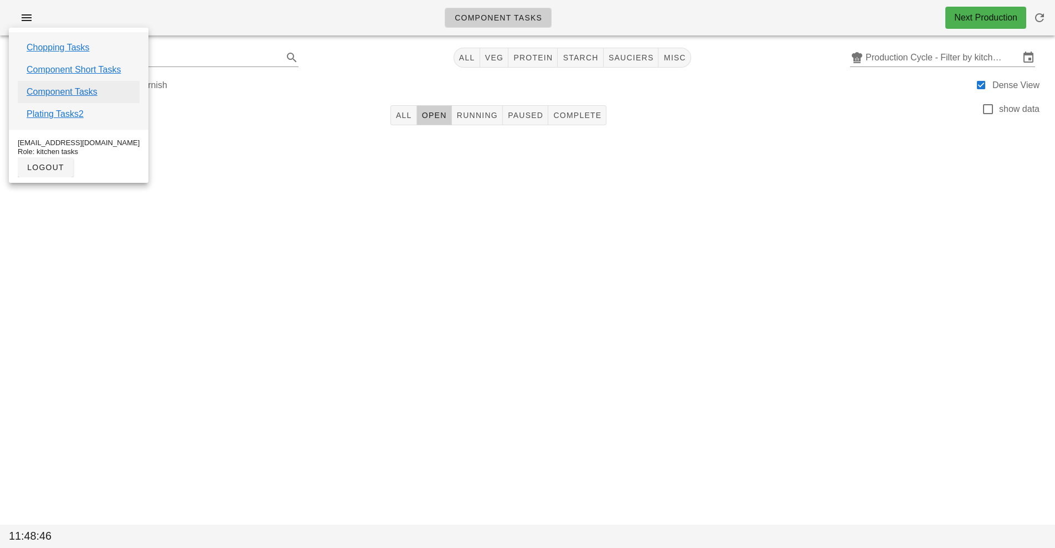
click at [90, 94] on link "Component Tasks" at bounding box center [62, 91] width 71 height 13
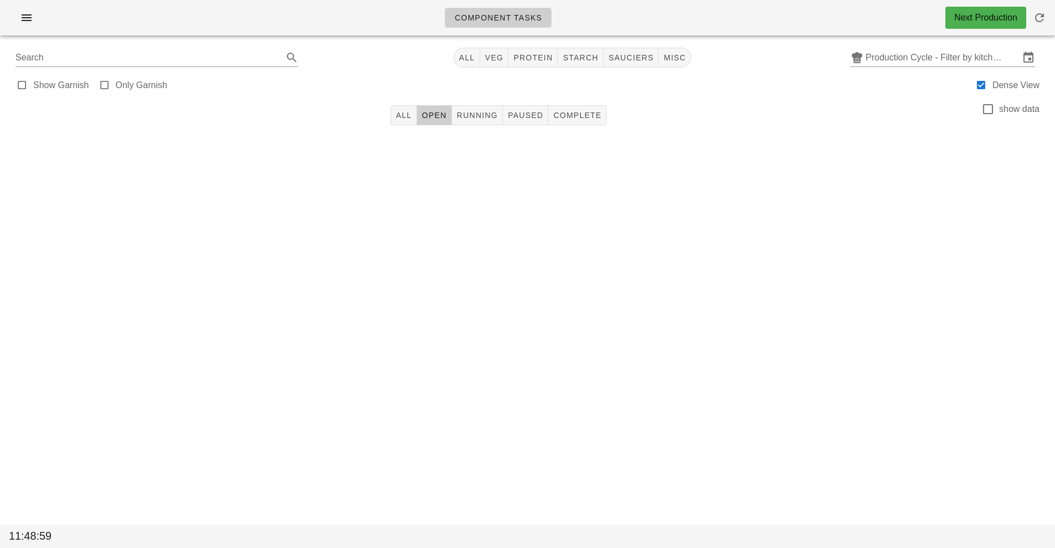
click at [654, 284] on div "Component Tasks Next Production Search All veg protein starch sauciers misc Pro…" at bounding box center [527, 274] width 1055 height 548
click at [1040, 29] on button "button" at bounding box center [1039, 17] width 27 height 27
click at [942, 55] on input "Production Cycle - Filter by kitchen production schedules" at bounding box center [942, 58] width 154 height 18
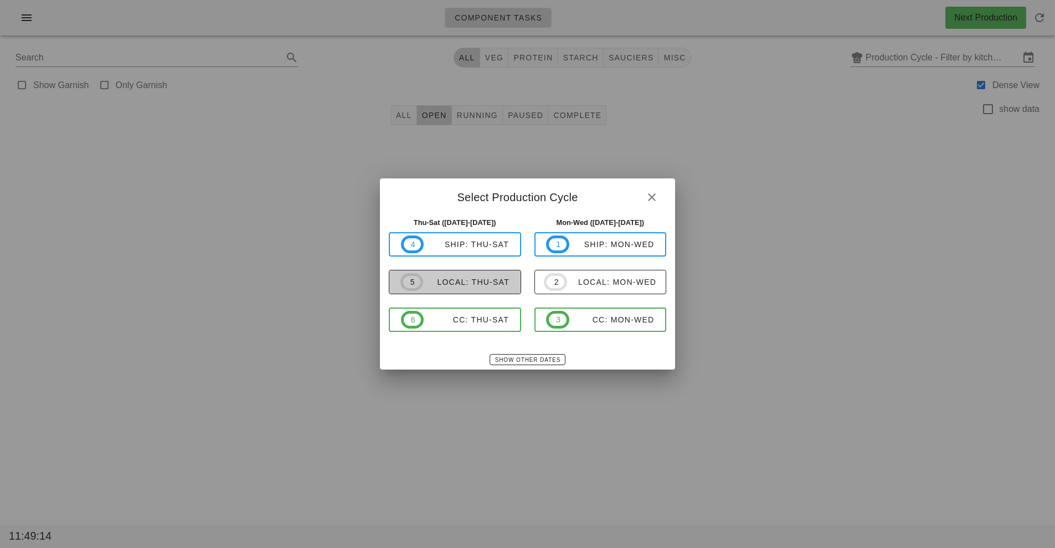
click at [465, 285] on div "local: Thu-Sat" at bounding box center [466, 281] width 86 height 9
type input "local: Thu-Sat ([DATE]-[DATE])"
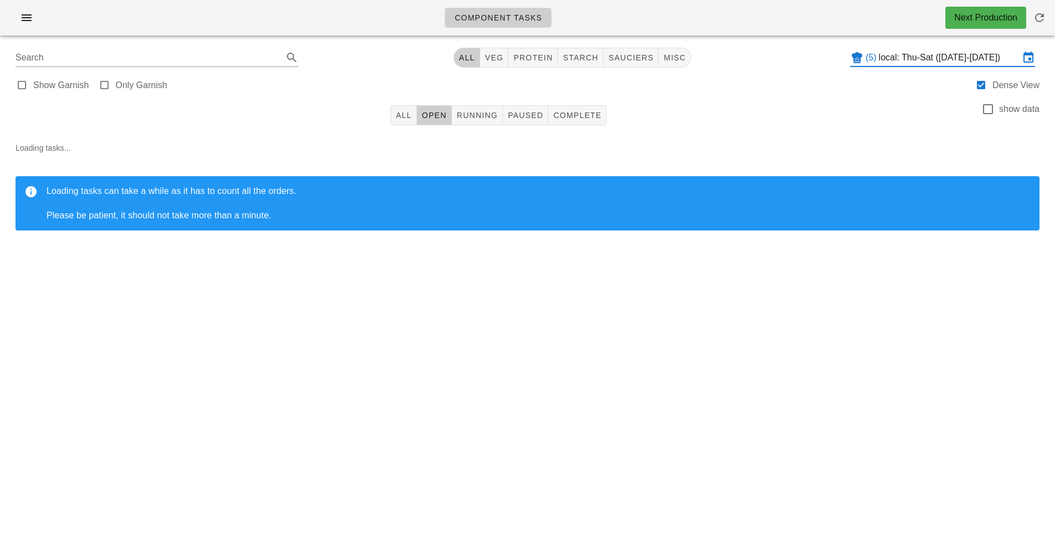
click at [961, 60] on input "local: Thu-Sat ([DATE]-[DATE])" at bounding box center [949, 58] width 141 height 18
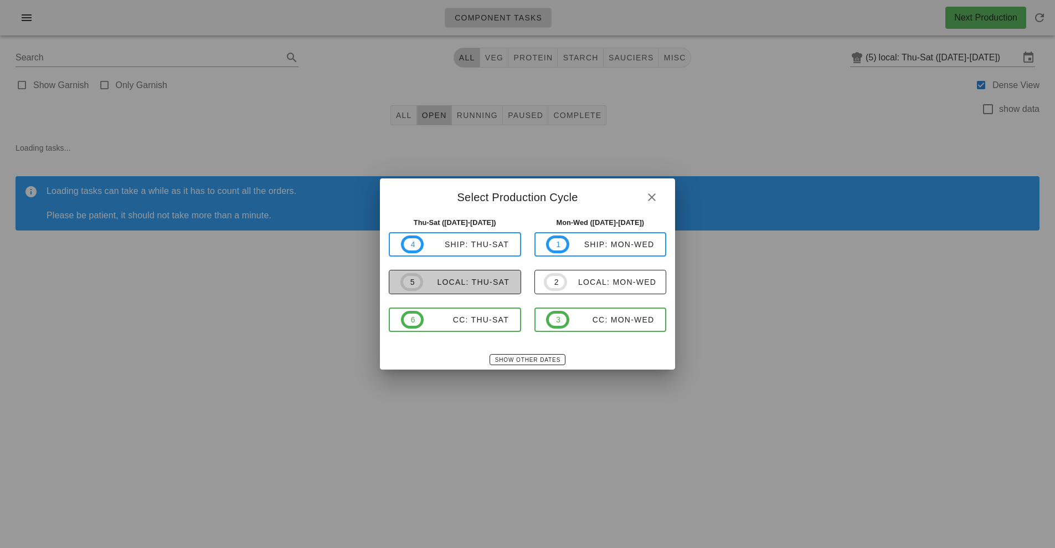
click at [484, 286] on div "local: Thu-Sat" at bounding box center [466, 281] width 86 height 9
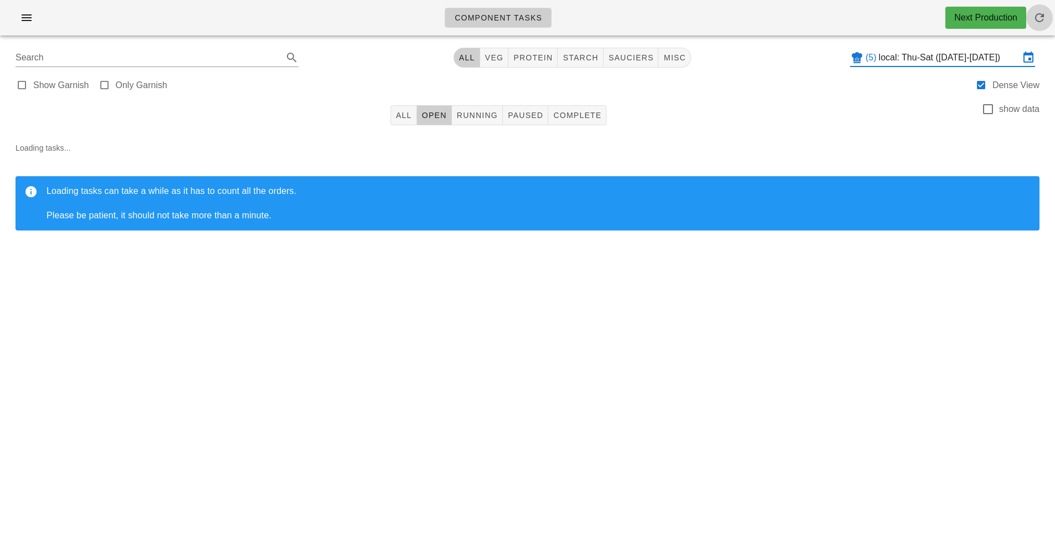
click at [1043, 29] on button "button" at bounding box center [1039, 17] width 27 height 27
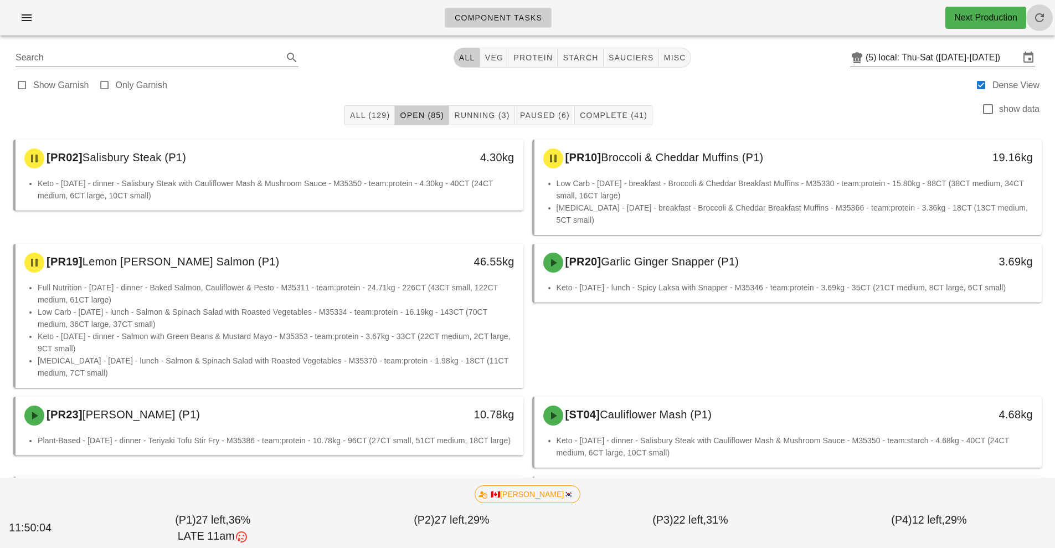
click at [1036, 25] on button "button" at bounding box center [1039, 17] width 27 height 27
click at [633, 81] on div "Show Garnish Only Garnish Dense View" at bounding box center [528, 84] width 1042 height 27
click at [632, 60] on span "sauciers" at bounding box center [631, 57] width 46 height 9
type input "team:sauciers"
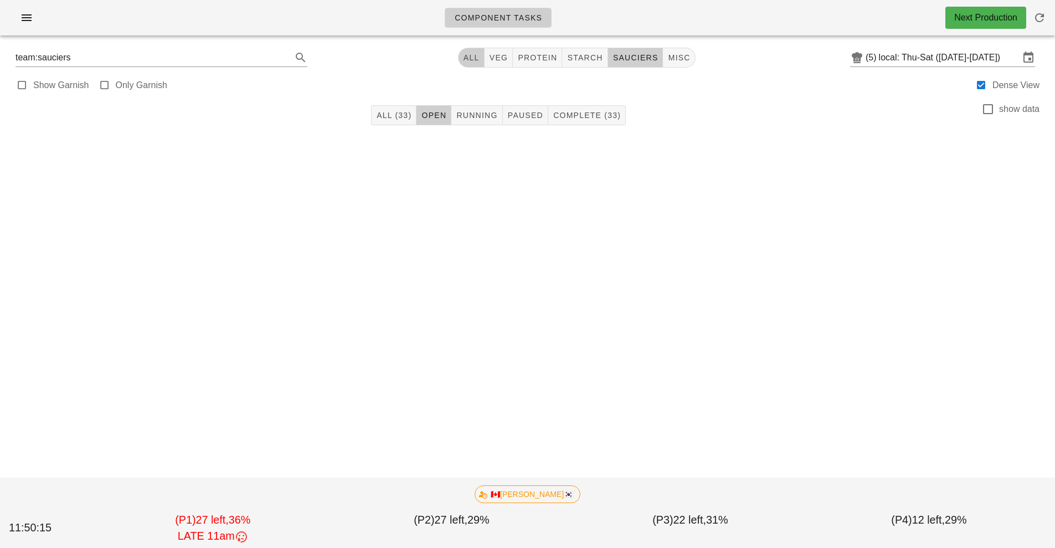
click at [478, 64] on button "All" at bounding box center [471, 58] width 27 height 20
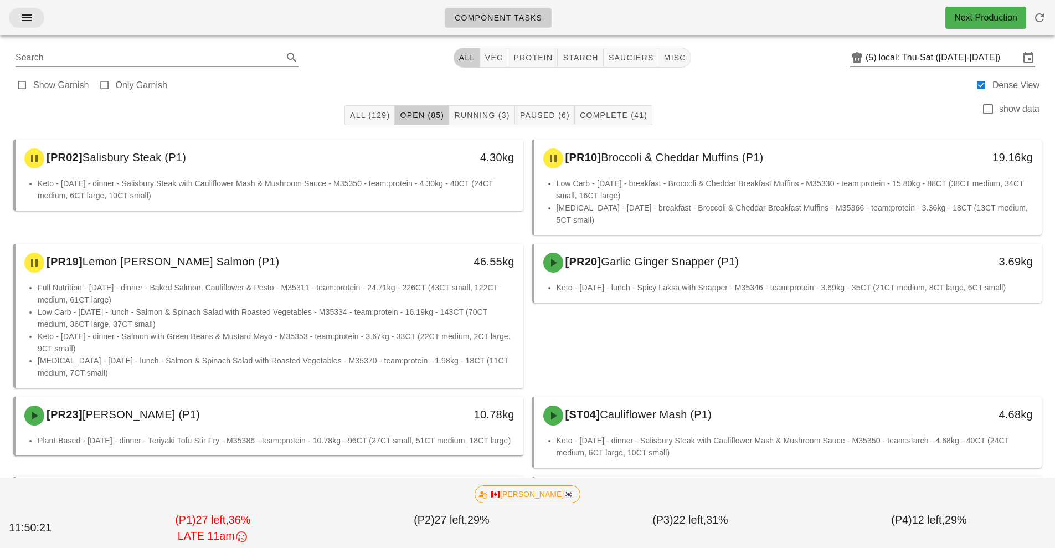
click at [33, 19] on icon "button" at bounding box center [26, 17] width 13 height 13
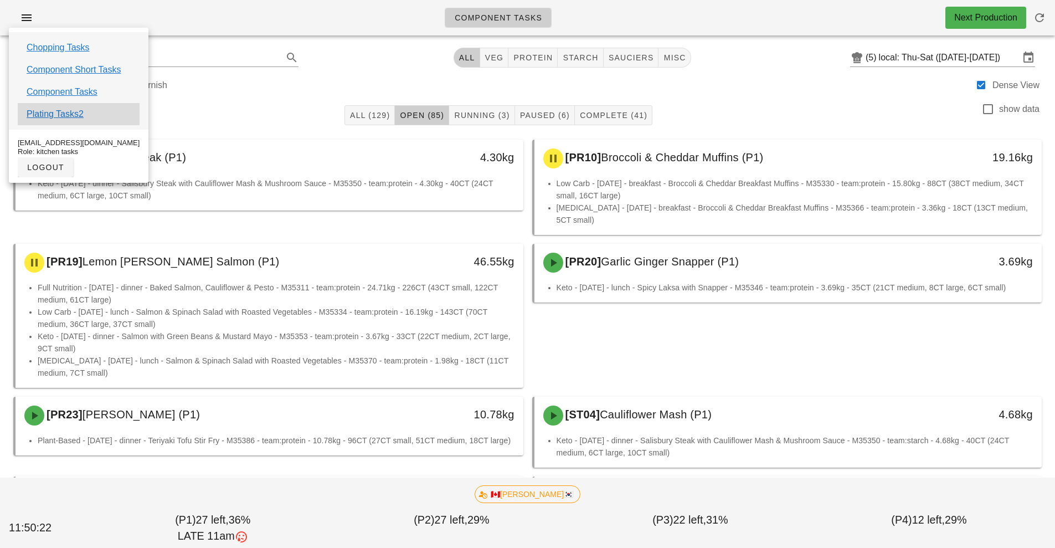
click at [103, 105] on div "Plating Tasks2" at bounding box center [79, 114] width 122 height 22
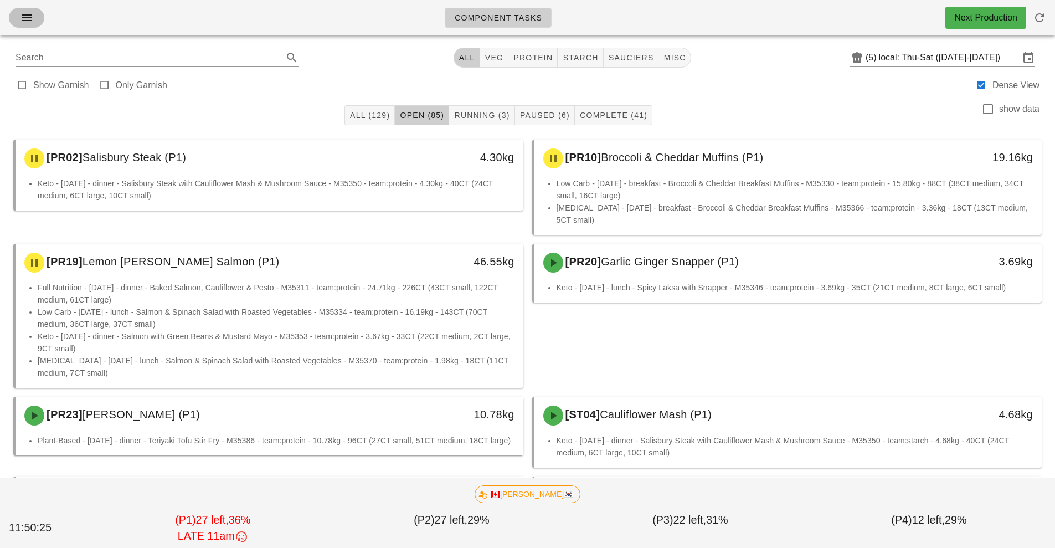
click at [18, 19] on span "button" at bounding box center [27, 17] width 18 height 13
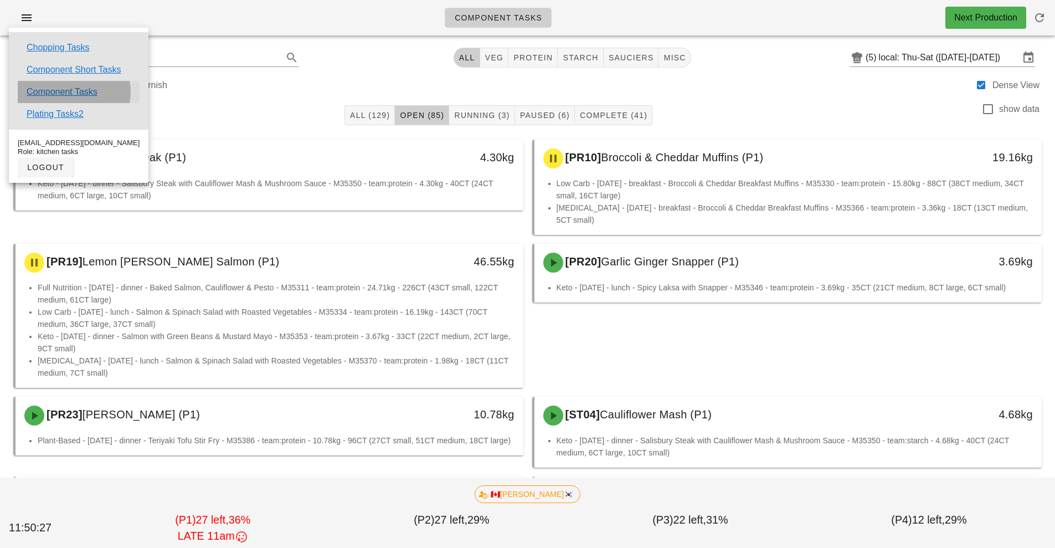
click at [89, 92] on link "Component Tasks" at bounding box center [62, 91] width 71 height 13
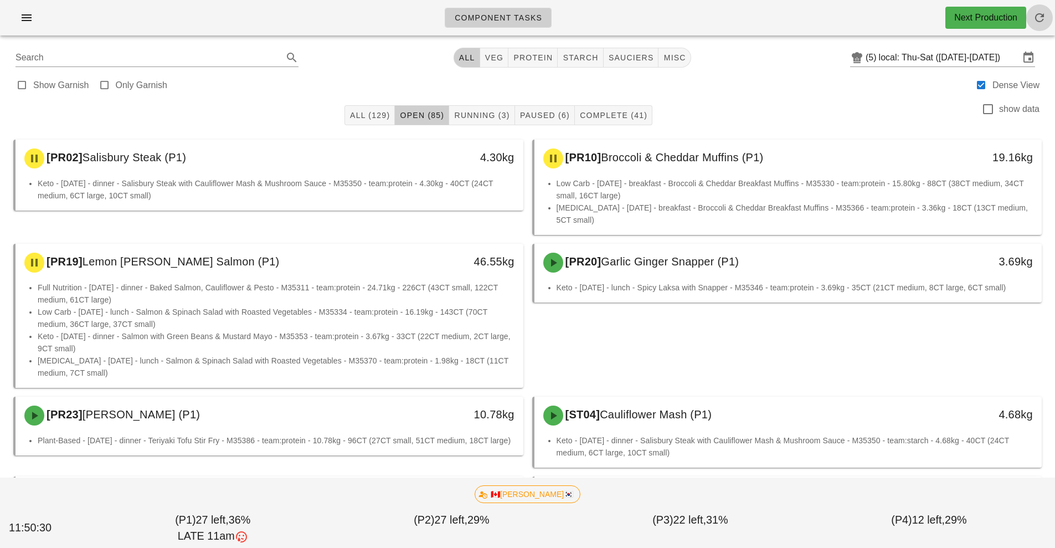
click at [1038, 18] on icon "button" at bounding box center [1039, 17] width 13 height 13
click at [624, 66] on button "sauciers" at bounding box center [631, 58] width 55 height 20
type input "team:sauciers"
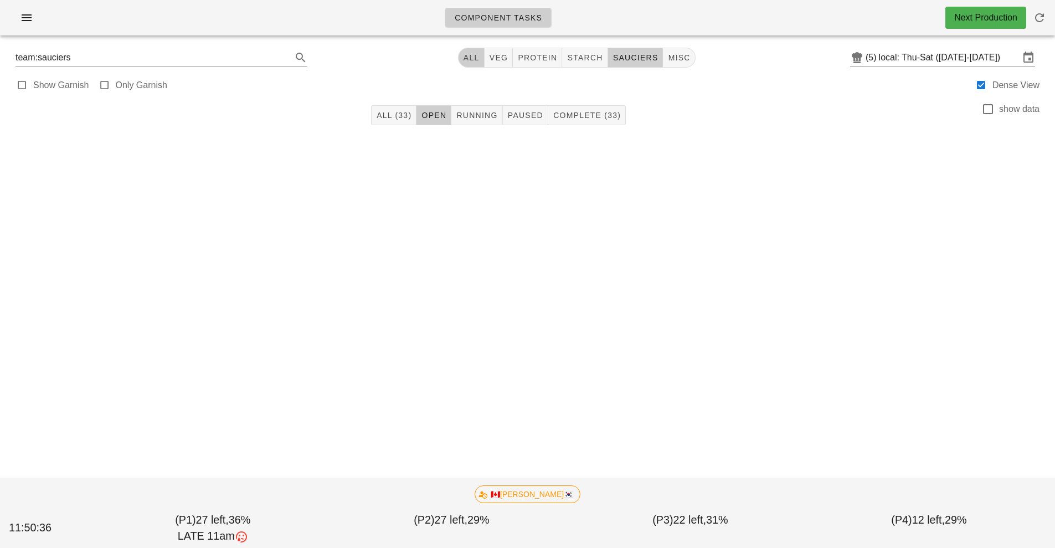
click at [466, 64] on button "All" at bounding box center [471, 58] width 27 height 20
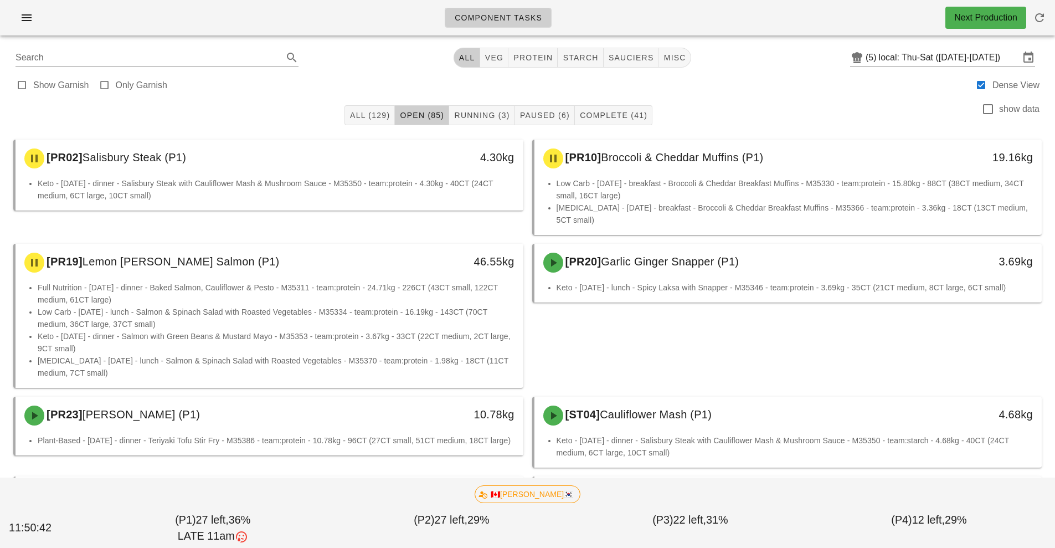
click at [1000, 85] on label "Dense View" at bounding box center [1015, 85] width 47 height 11
checkbox input "false"
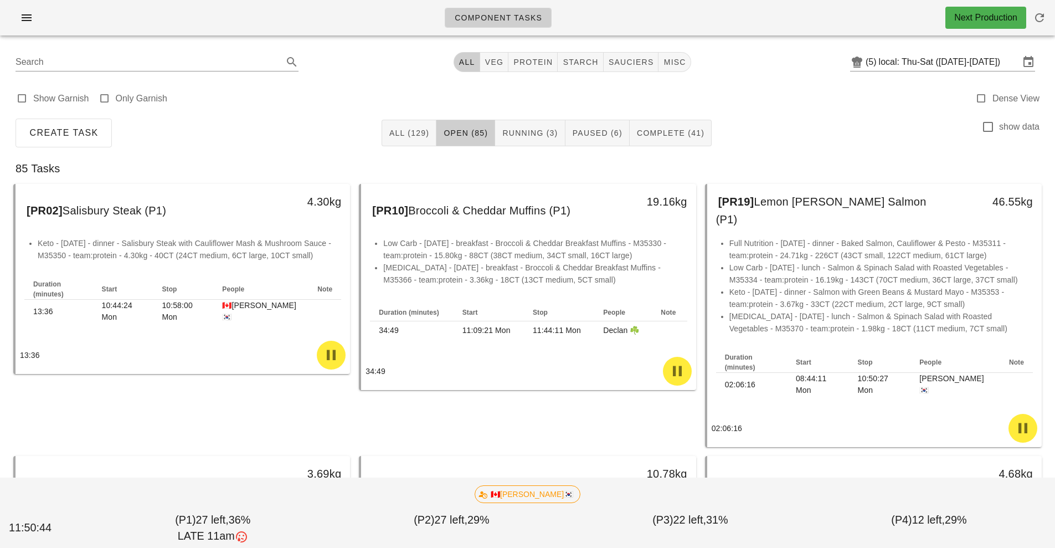
click at [1017, 127] on label "show data" at bounding box center [1019, 126] width 40 height 11
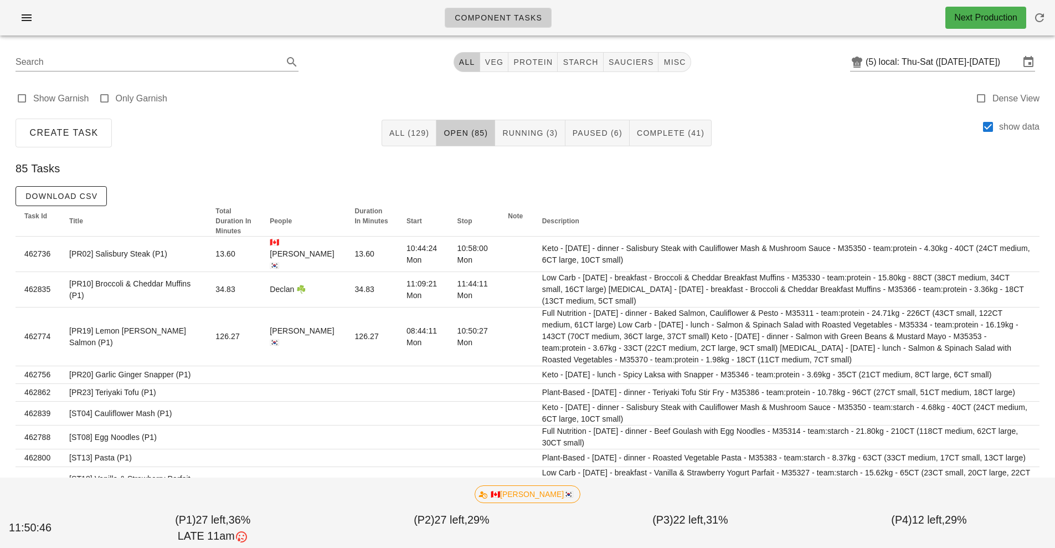
click at [1011, 127] on label "show data" at bounding box center [1019, 126] width 40 height 11
checkbox input "false"
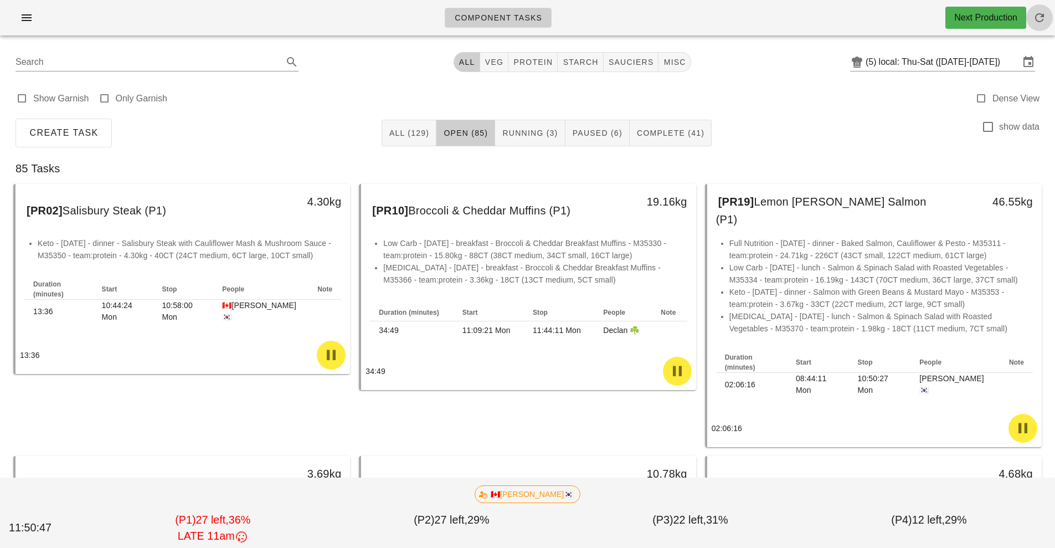
click at [1042, 20] on icon "button" at bounding box center [1039, 17] width 13 height 13
click at [632, 64] on span "sauciers" at bounding box center [631, 62] width 46 height 9
type input "team:sauciers"
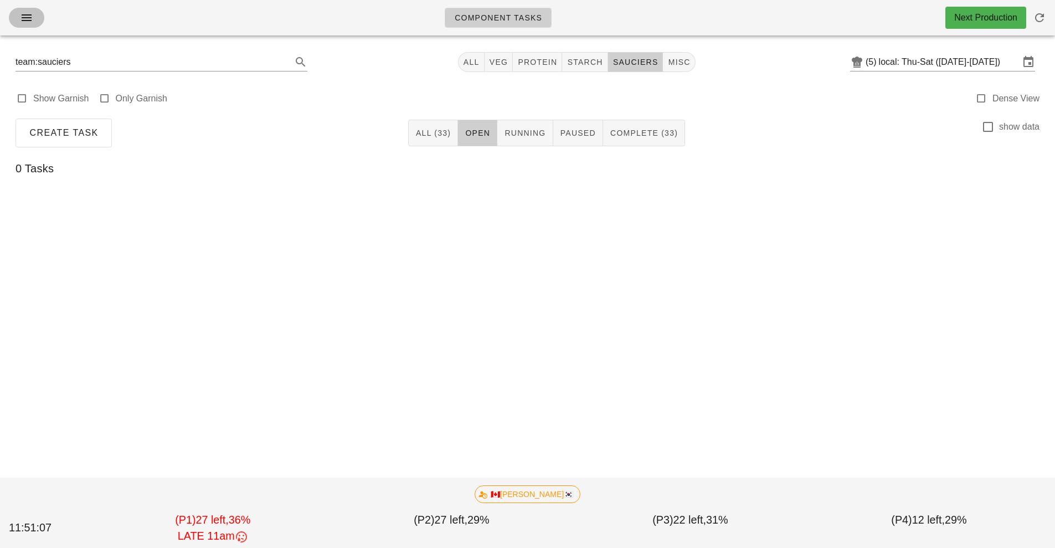
click at [42, 16] on button "button" at bounding box center [26, 18] width 35 height 20
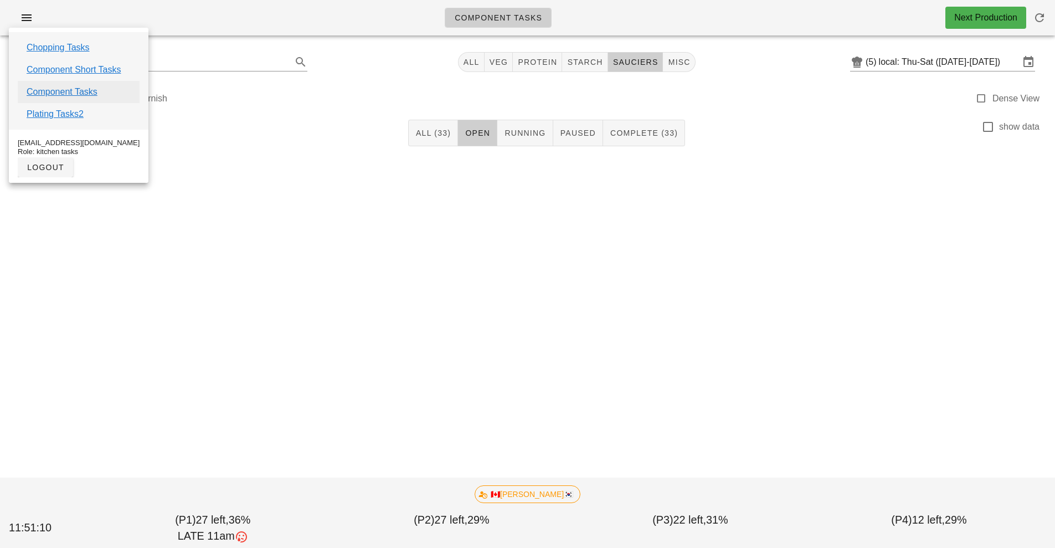
click at [83, 94] on link "Component Tasks" at bounding box center [62, 91] width 71 height 13
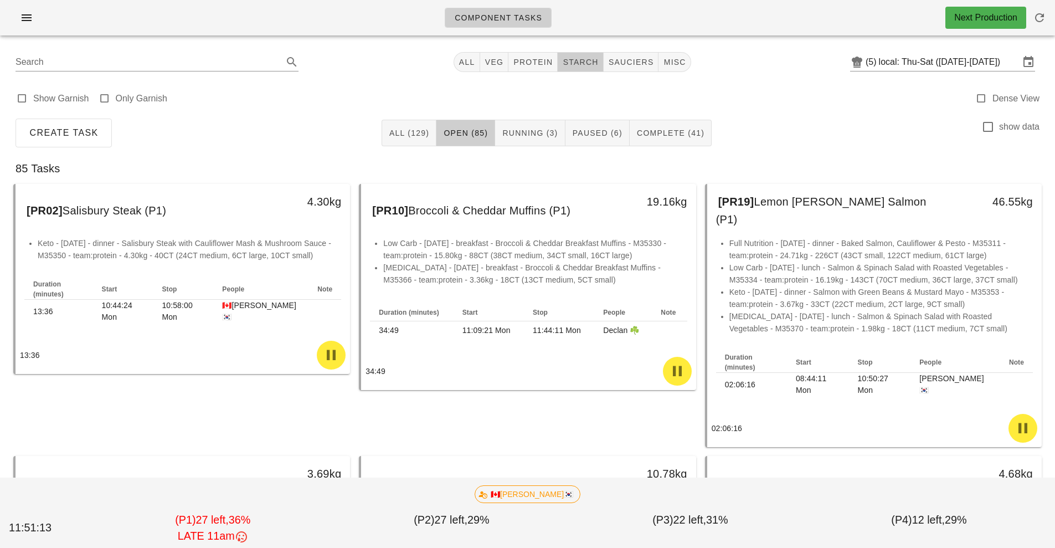
click at [577, 64] on span "starch" at bounding box center [580, 62] width 36 height 9
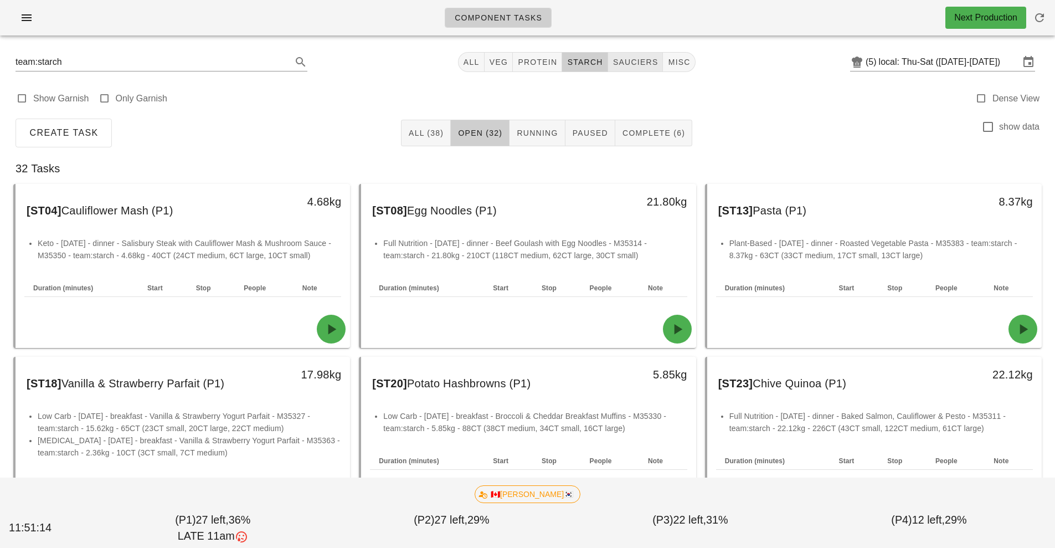
click at [637, 64] on span "sauciers" at bounding box center [635, 62] width 46 height 9
type input "team:sauciers"
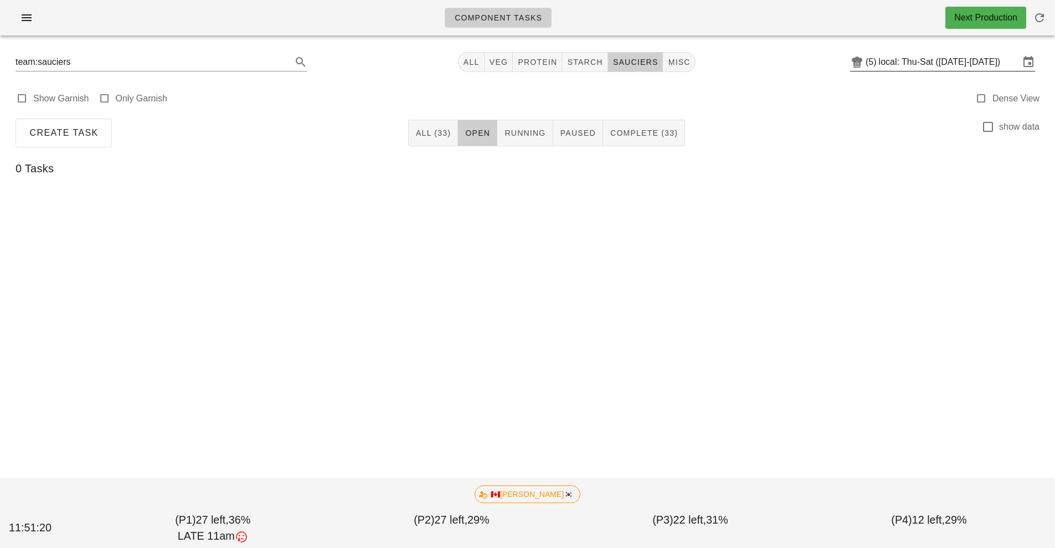
click at [923, 59] on input "local: Thu-Sat ([DATE]-[DATE])" at bounding box center [949, 62] width 141 height 18
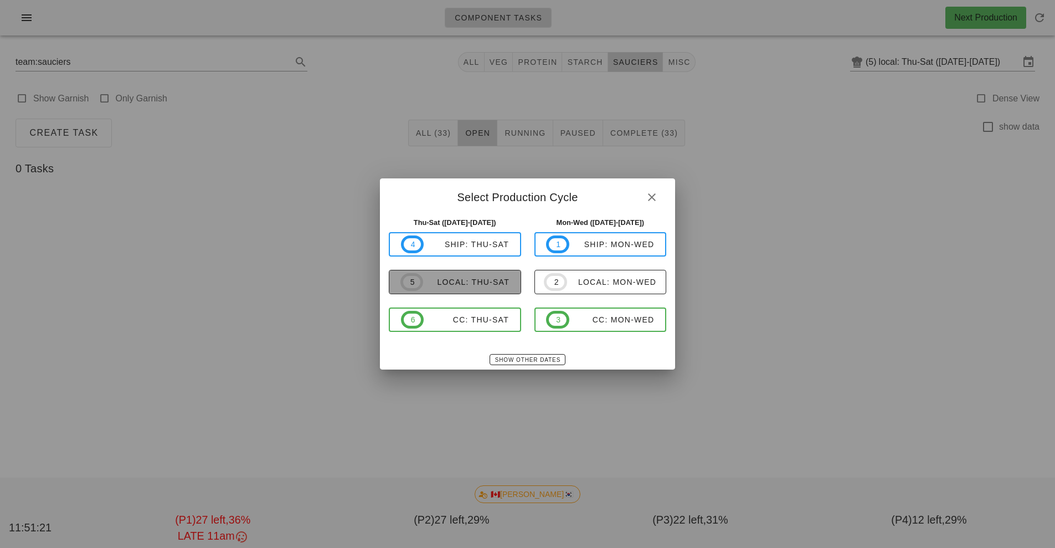
click at [483, 280] on div "local: Thu-Sat" at bounding box center [466, 281] width 86 height 9
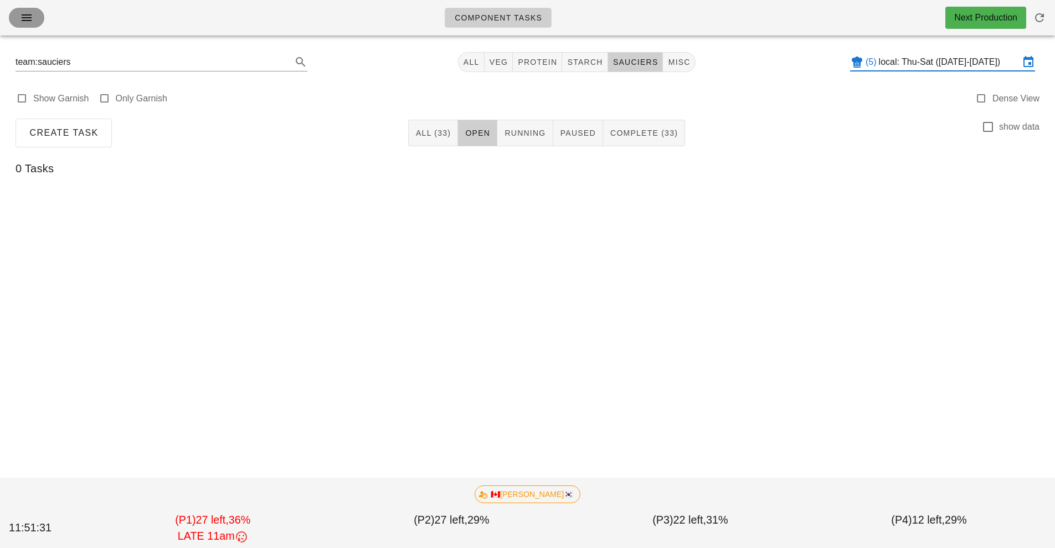
click at [27, 20] on icon "button" at bounding box center [26, 17] width 13 height 13
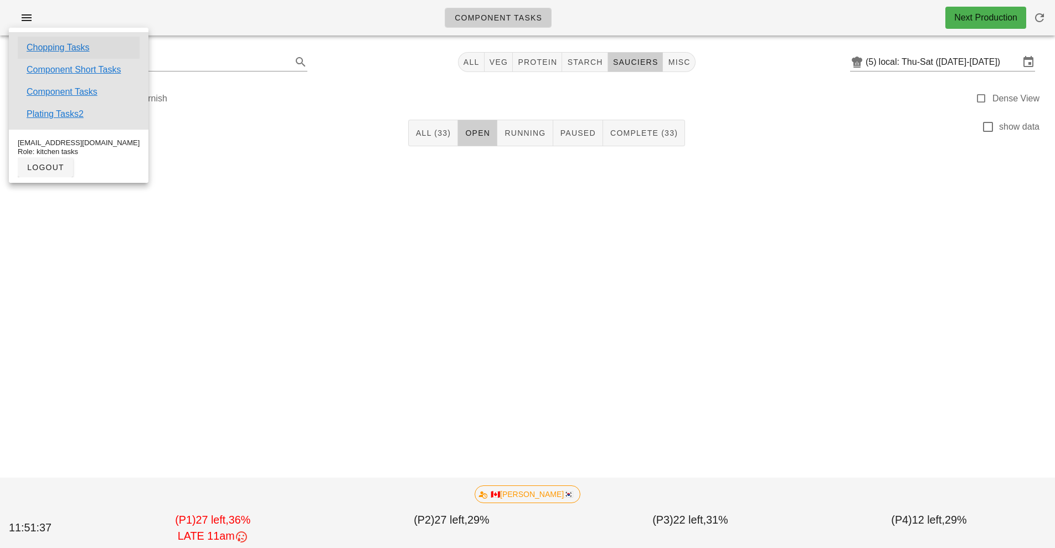
click at [76, 48] on link "Chopping Tasks" at bounding box center [58, 47] width 63 height 13
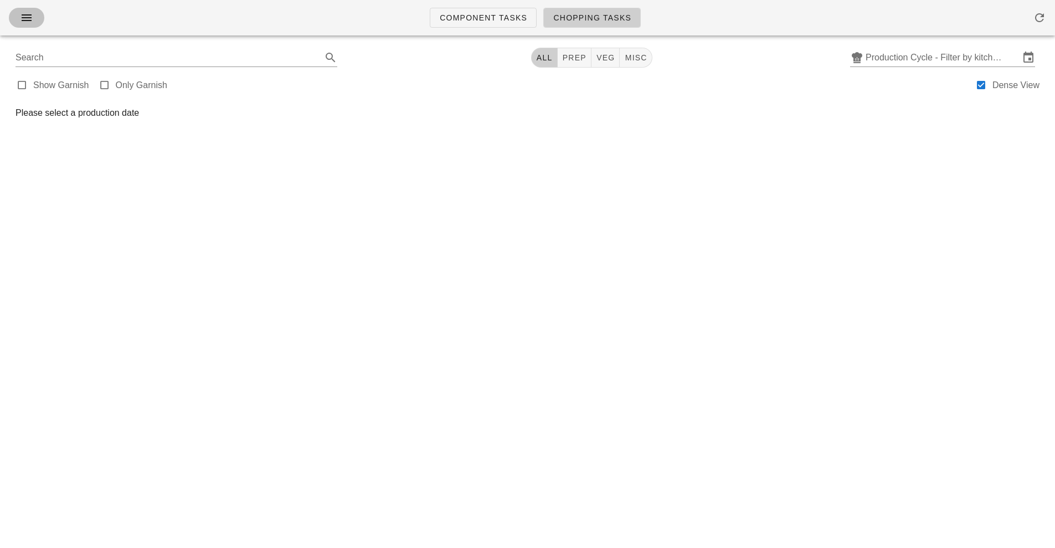
click at [27, 14] on icon "button" at bounding box center [26, 17] width 13 height 13
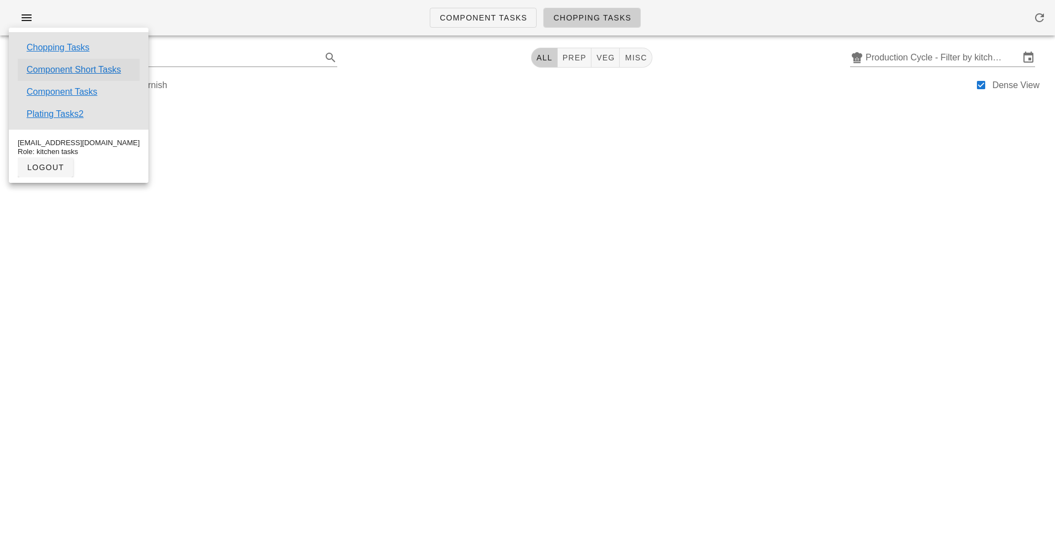
click at [84, 70] on link "Component Short Tasks" at bounding box center [74, 69] width 94 height 13
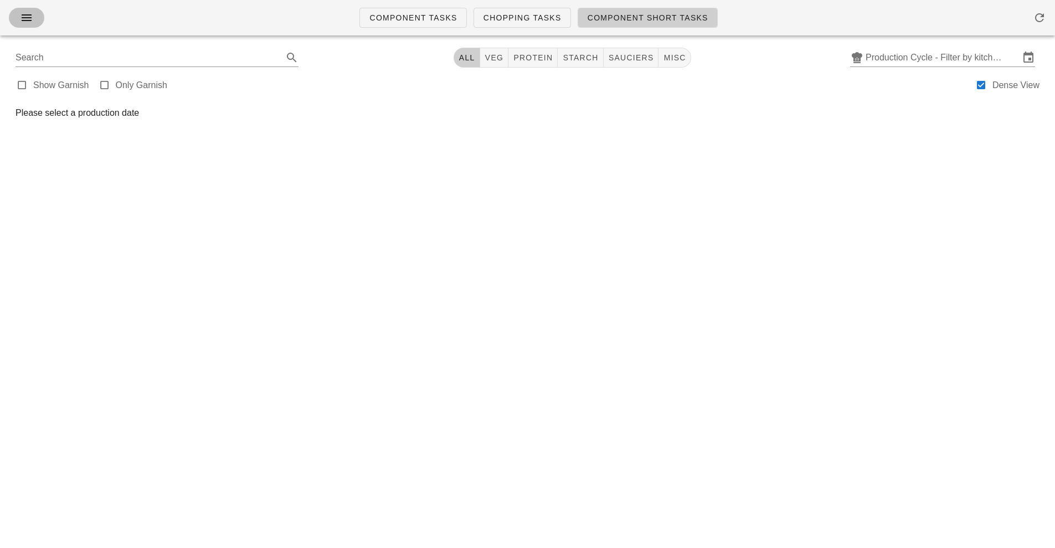
click at [32, 24] on icon "button" at bounding box center [26, 17] width 13 height 13
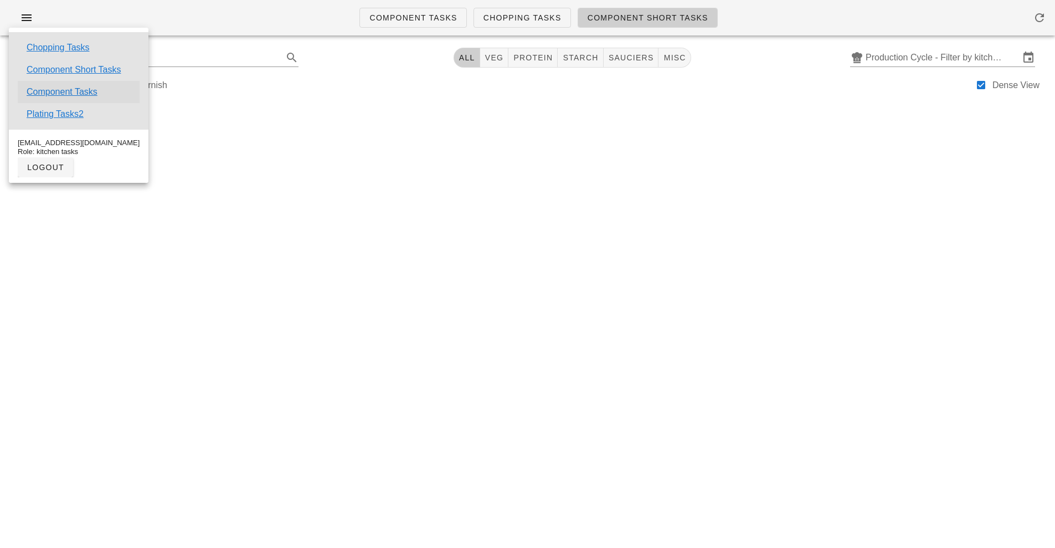
click at [69, 92] on link "Component Tasks" at bounding box center [62, 91] width 71 height 13
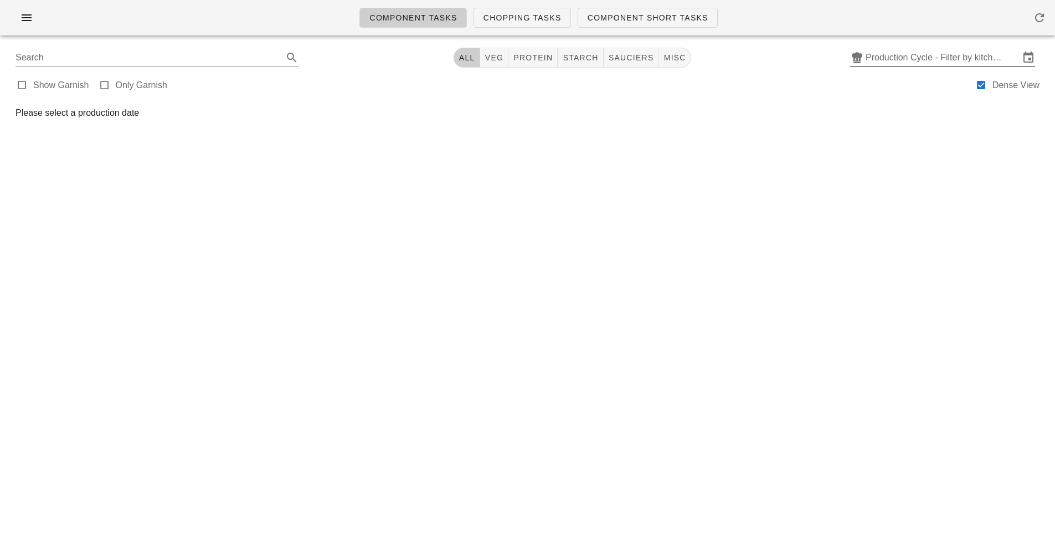
click at [940, 59] on input "Production Cycle - Filter by kitchen production schedules" at bounding box center [942, 58] width 154 height 18
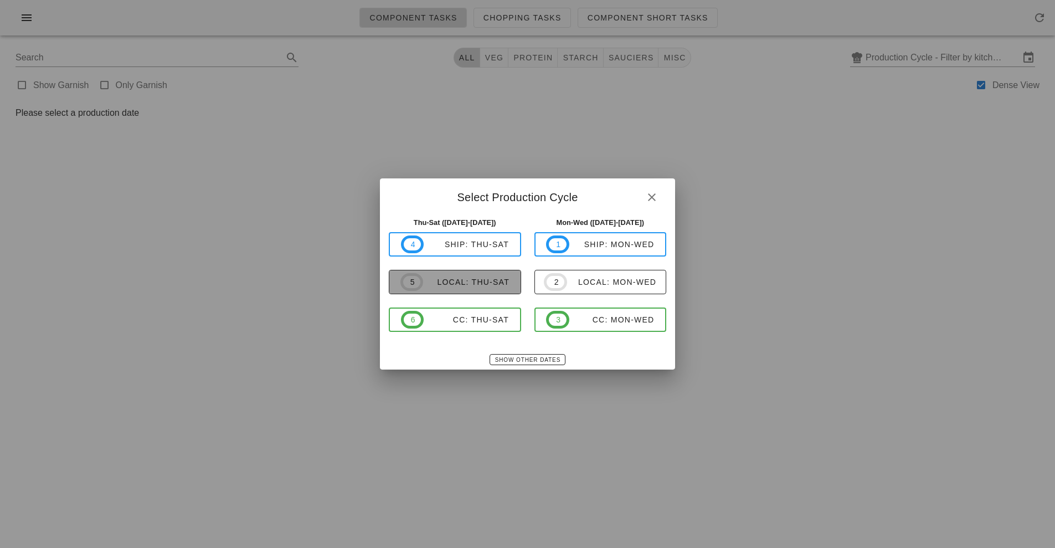
click at [490, 285] on div "local: Thu-Sat" at bounding box center [466, 281] width 86 height 9
type input "local: Thu-Sat ([DATE]-[DATE])"
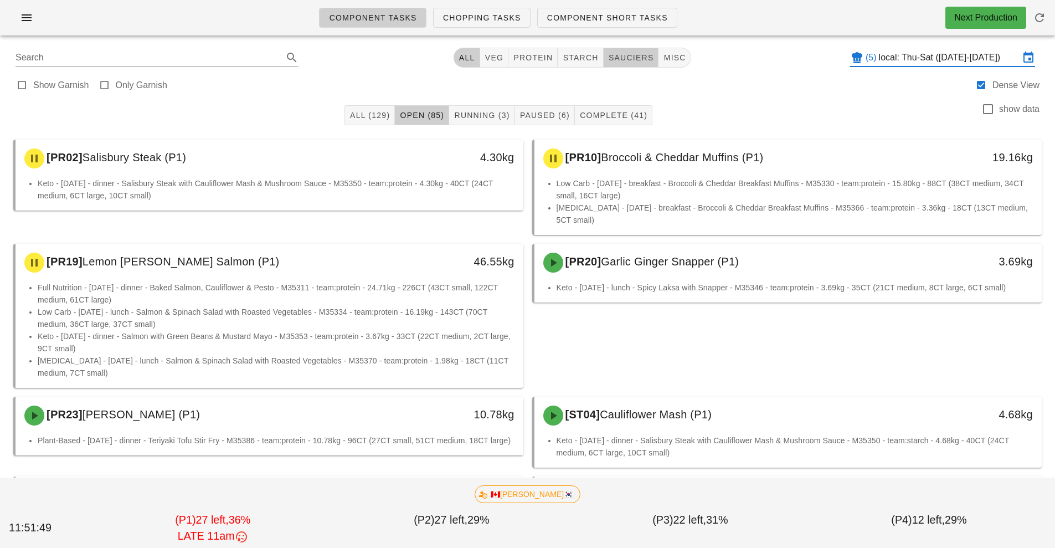
click at [631, 59] on span "sauciers" at bounding box center [631, 57] width 46 height 9
type input "team:sauciers"
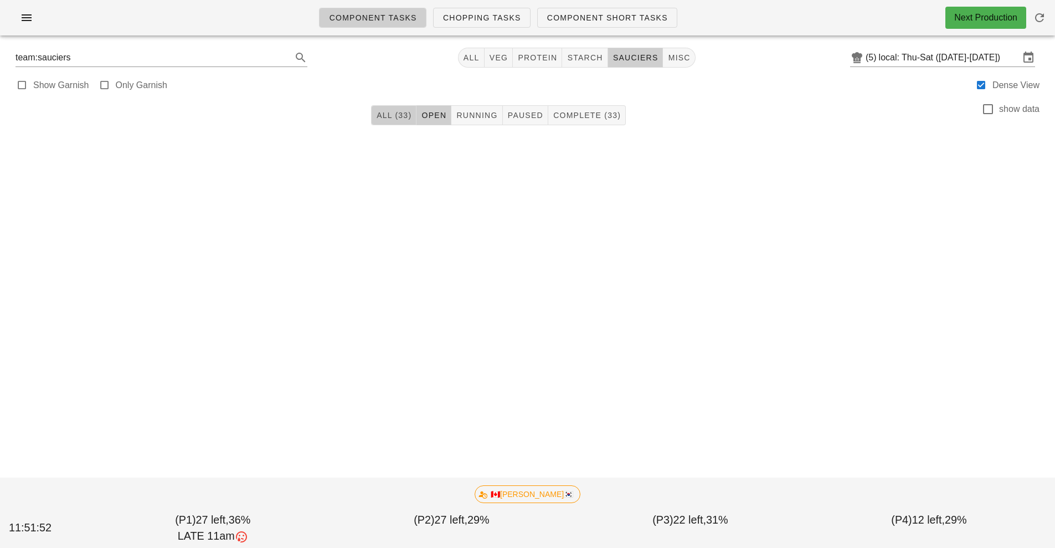
click at [394, 114] on span "All (33)" at bounding box center [393, 115] width 35 height 9
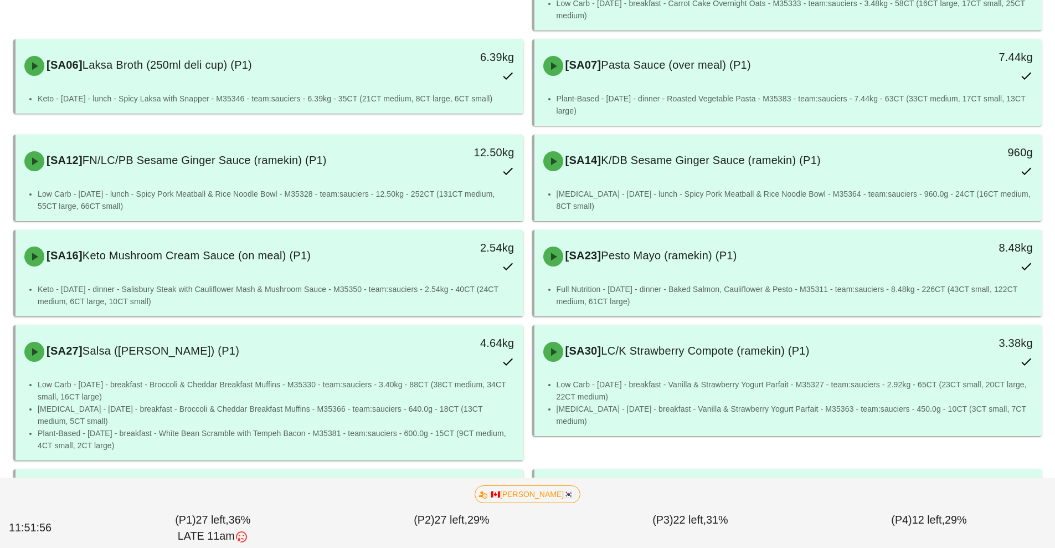
scroll to position [225, 0]
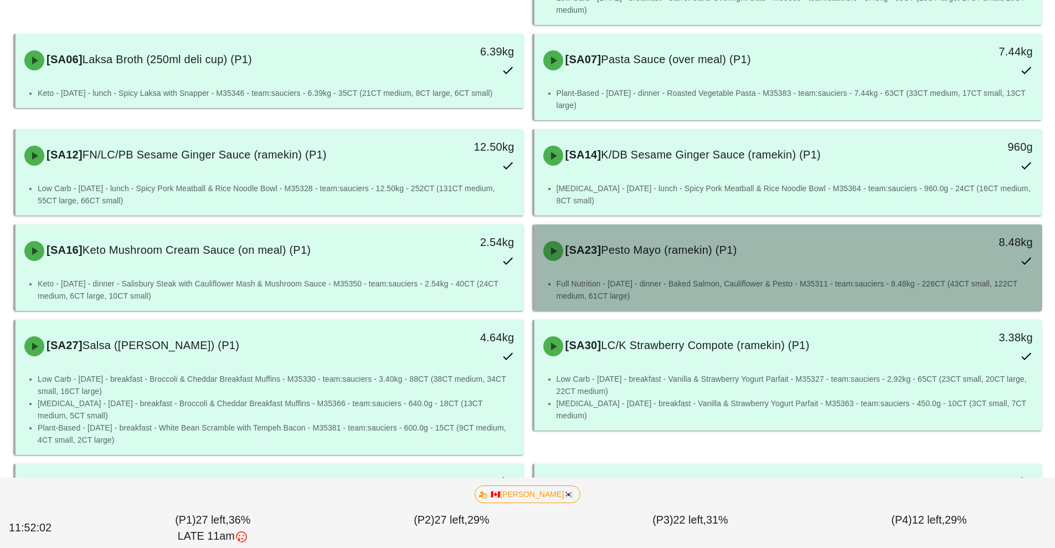
click at [658, 259] on div "[SA23] Pesto Mayo (ramekin) (P1)" at bounding box center [725, 250] width 377 height 33
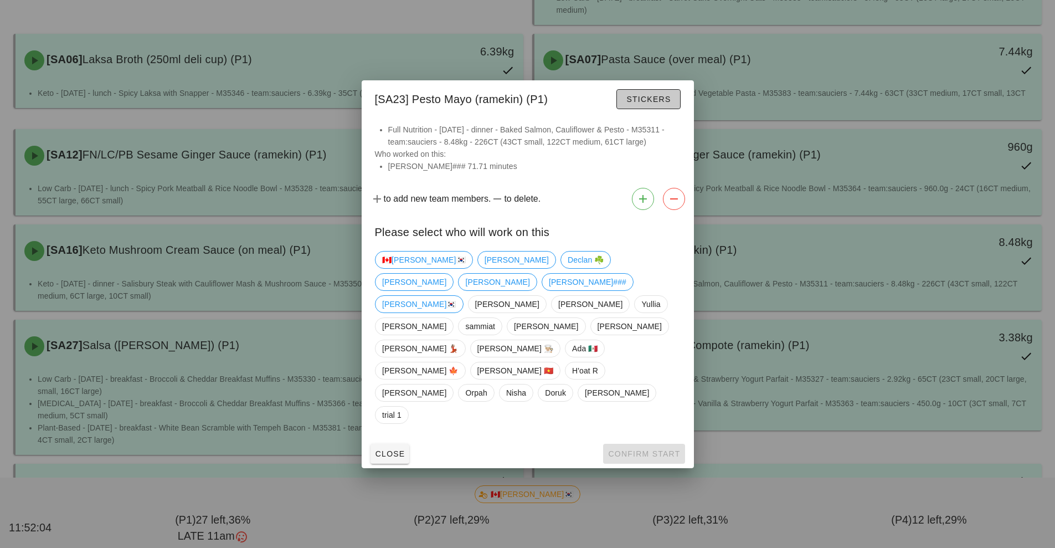
click at [651, 109] on button "Stickers" at bounding box center [648, 99] width 64 height 20
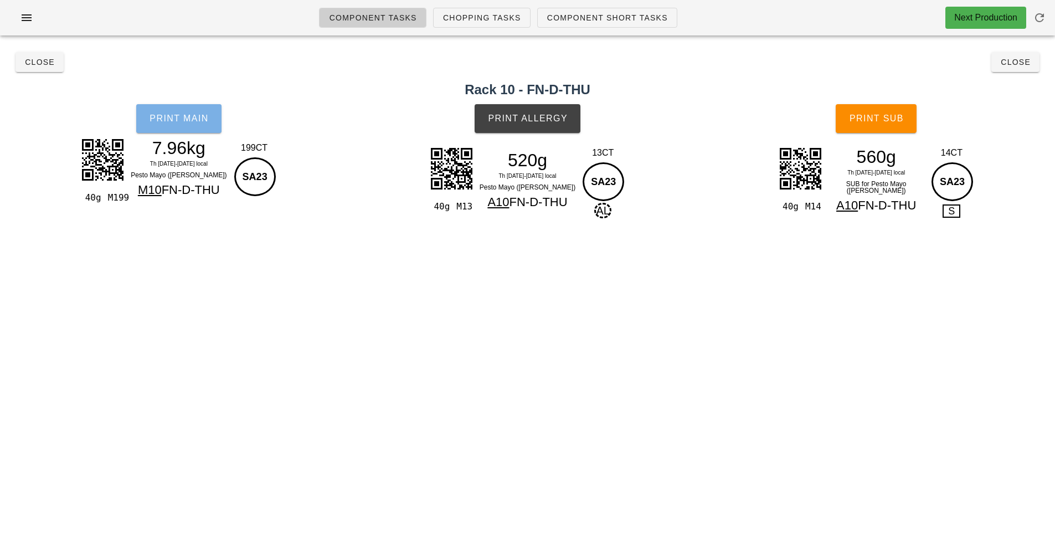
click at [180, 127] on button "Print Main" at bounding box center [178, 118] width 85 height 29
click at [716, 263] on div "Component Tasks Chopping Tasks Component Short Tasks Next Production team:sauci…" at bounding box center [527, 274] width 1055 height 548
click at [715, 247] on div "Component Tasks Chopping Tasks Component Short Tasks Next Production team:sauci…" at bounding box center [527, 274] width 1055 height 548
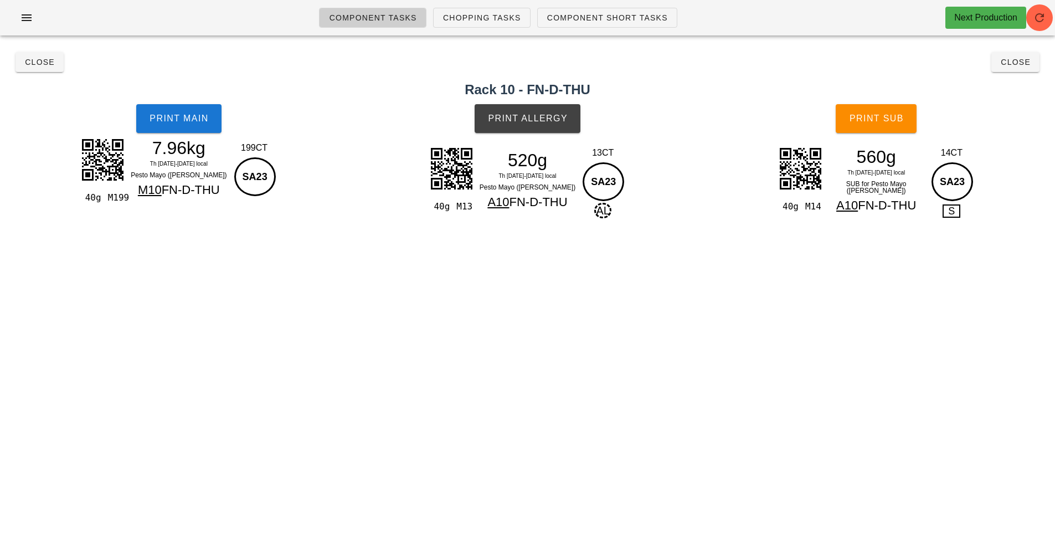
click at [178, 228] on div "40g M199 7.96kg Th [DATE]-[DATE] local Pesto Mayo (ramekin) M10 FN-D-THU 199CT …" at bounding box center [178, 184] width 197 height 99
click at [54, 69] on button "Close" at bounding box center [40, 62] width 48 height 20
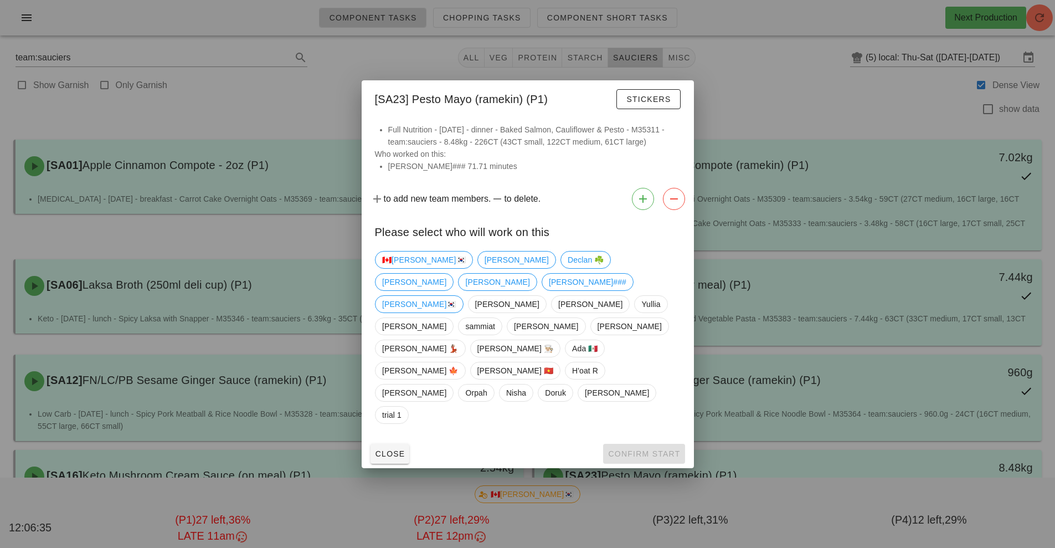
click at [89, 245] on div at bounding box center [527, 274] width 1055 height 548
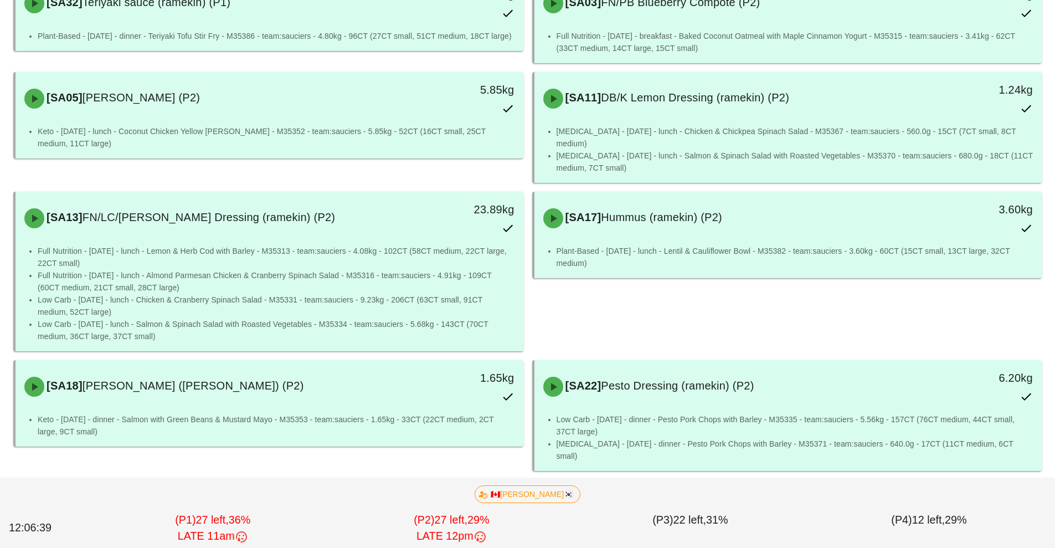
scroll to position [720, 0]
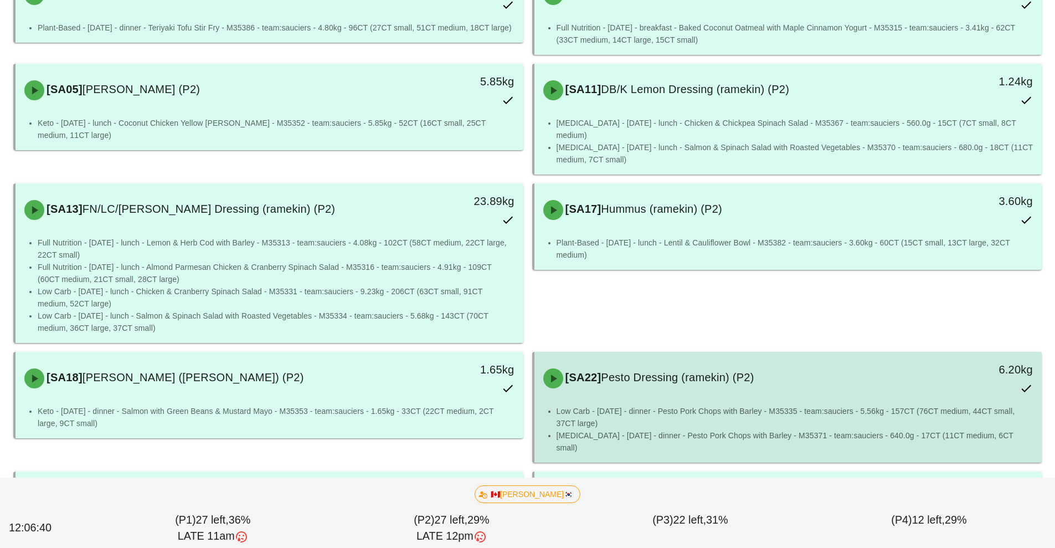
click at [687, 374] on div "[SA22] Pesto Dressing (ramekin) (P2)" at bounding box center [725, 378] width 377 height 33
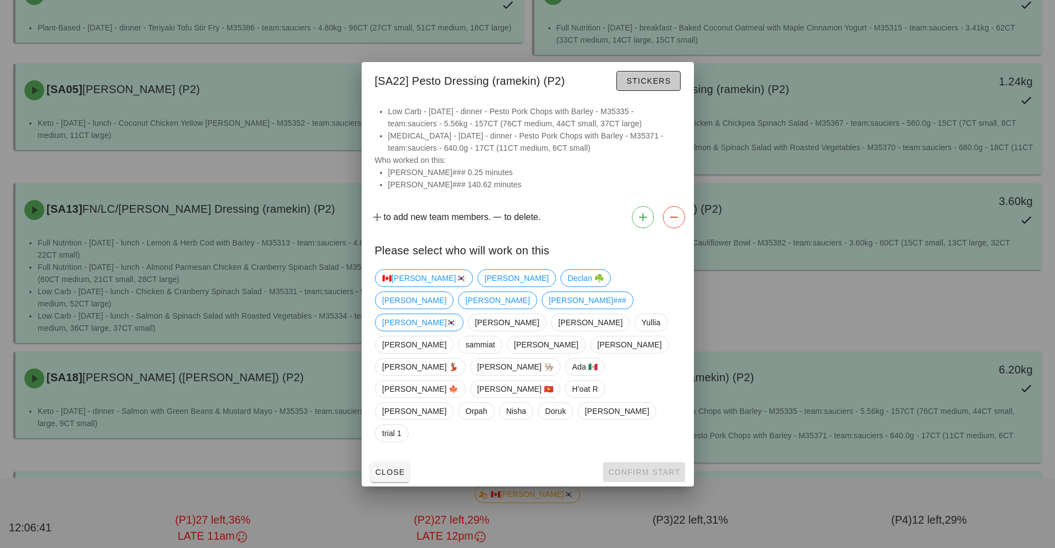
click at [651, 85] on span "Stickers" at bounding box center [648, 80] width 45 height 9
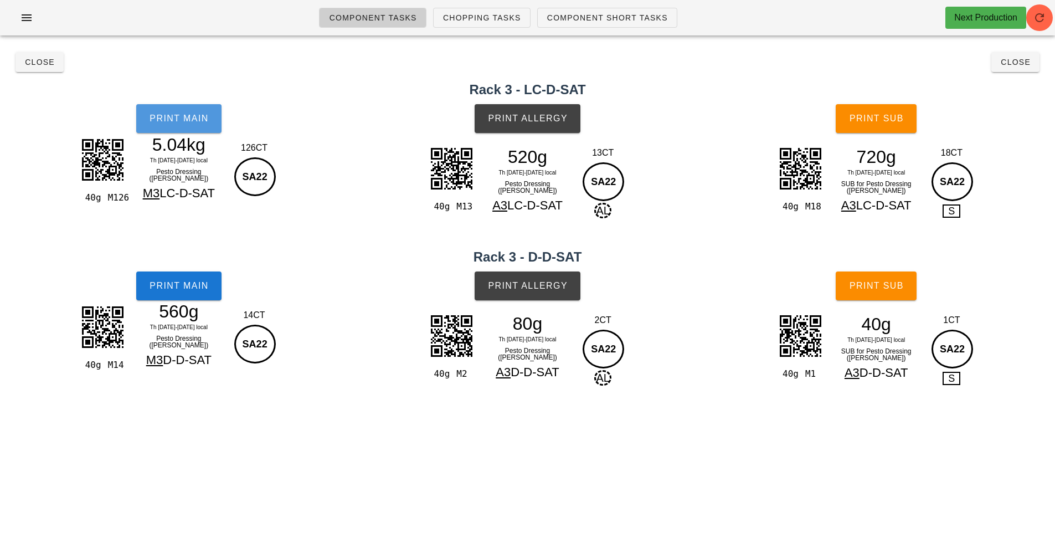
click at [198, 121] on span "Print Main" at bounding box center [179, 119] width 60 height 10
